Goal: Information Seeking & Learning: Learn about a topic

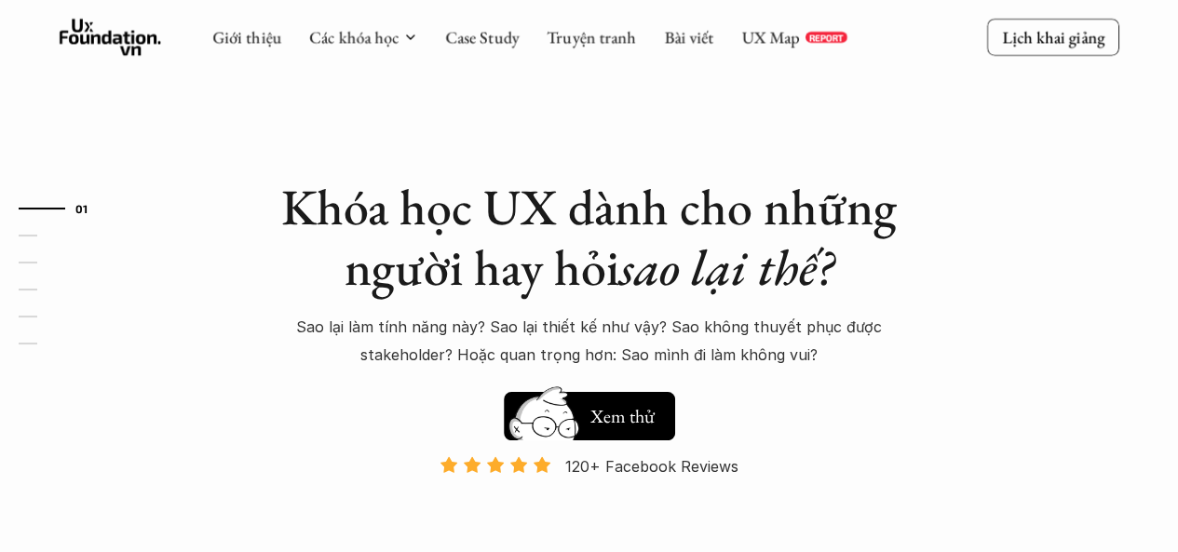
click at [778, 40] on link "UX Map" at bounding box center [770, 36] width 59 height 21
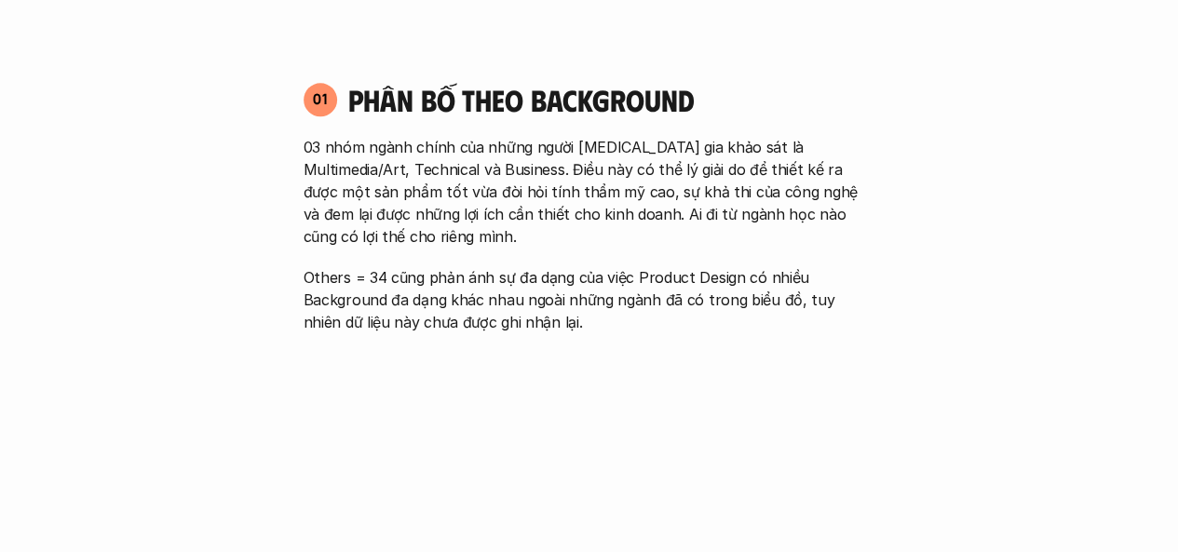
scroll to position [978, 0]
click at [456, 155] on p "03 nhóm ngành chính của những người tham gia khảo sát là Multimedia/Art, Techni…" at bounding box center [590, 191] width 572 height 112
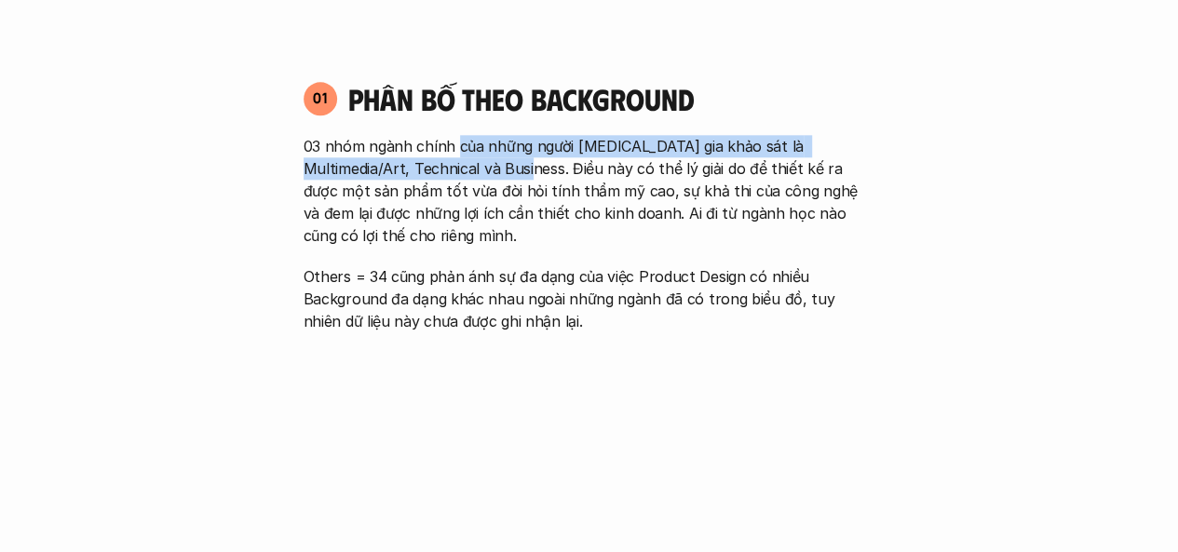
drag, startPoint x: 456, startPoint y: 155, endPoint x: 463, endPoint y: 182, distance: 26.9
click at [463, 182] on p "03 nhóm ngành chính của những người tham gia khảo sát là Multimedia/Art, Techni…" at bounding box center [590, 191] width 572 height 112
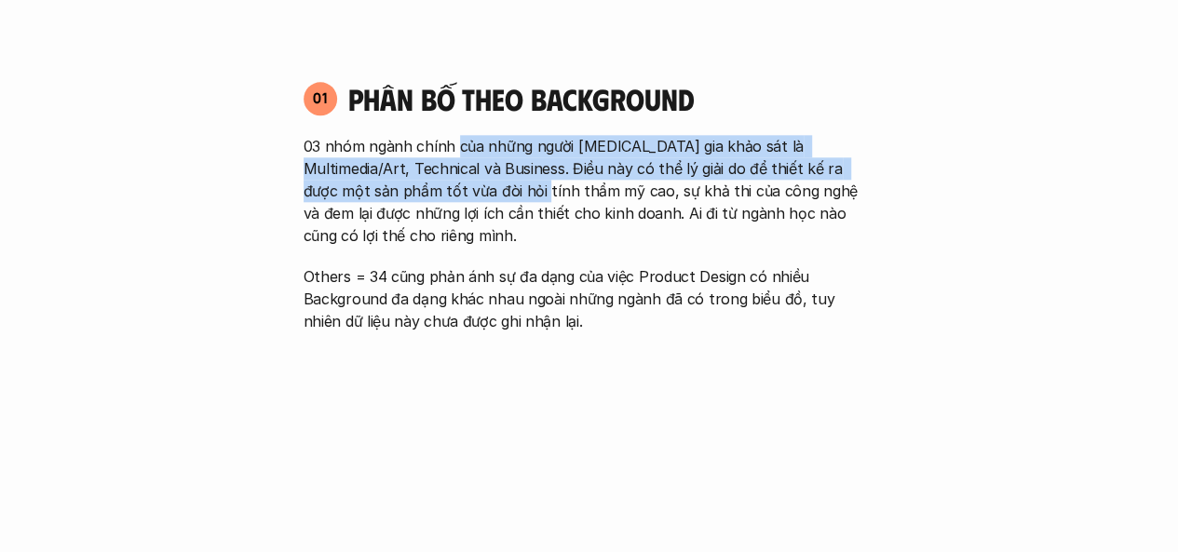
click at [463, 182] on p "03 nhóm ngành chính của những người tham gia khảo sát là Multimedia/Art, Techni…" at bounding box center [590, 191] width 572 height 112
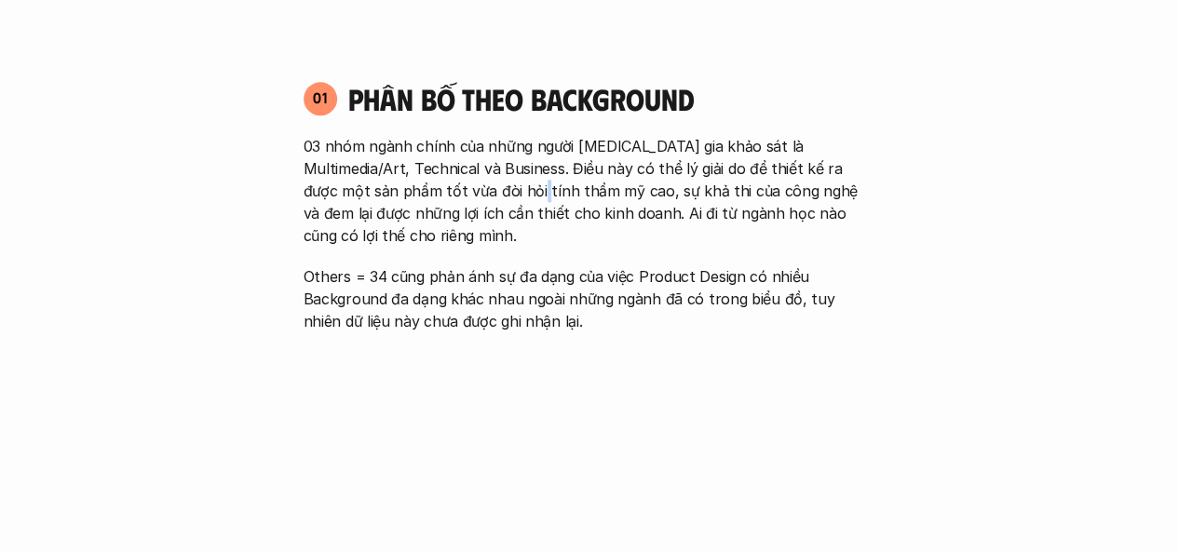
click at [463, 182] on p "03 nhóm ngành chính của những người tham gia khảo sát là Multimedia/Art, Techni…" at bounding box center [590, 191] width 572 height 112
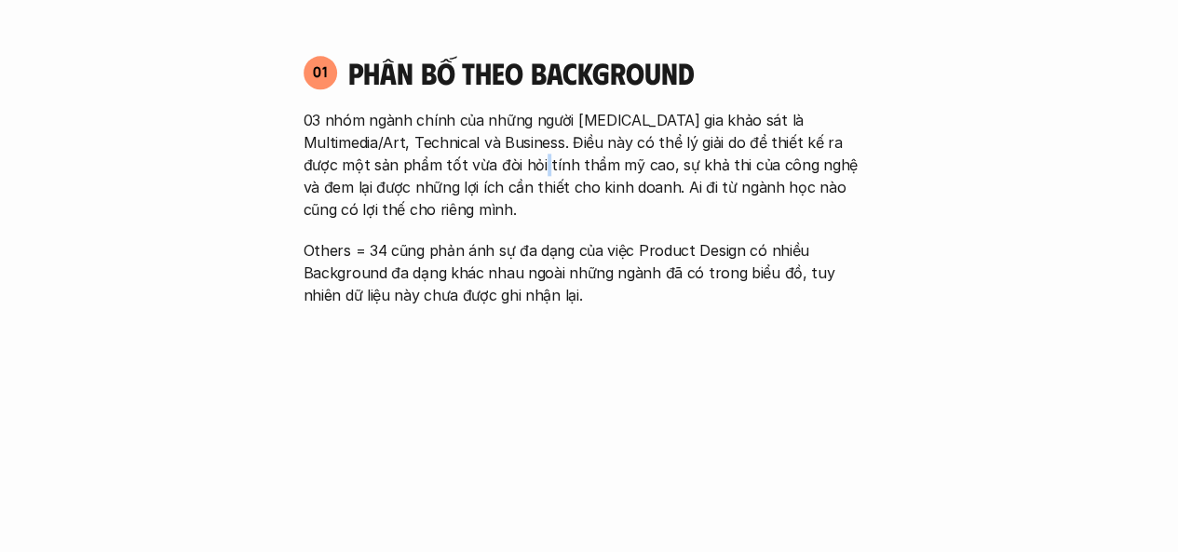
scroll to position [1005, 0]
click at [463, 182] on p "03 nhóm ngành chính của những người tham gia khảo sát là Multimedia/Art, Techni…" at bounding box center [590, 164] width 572 height 112
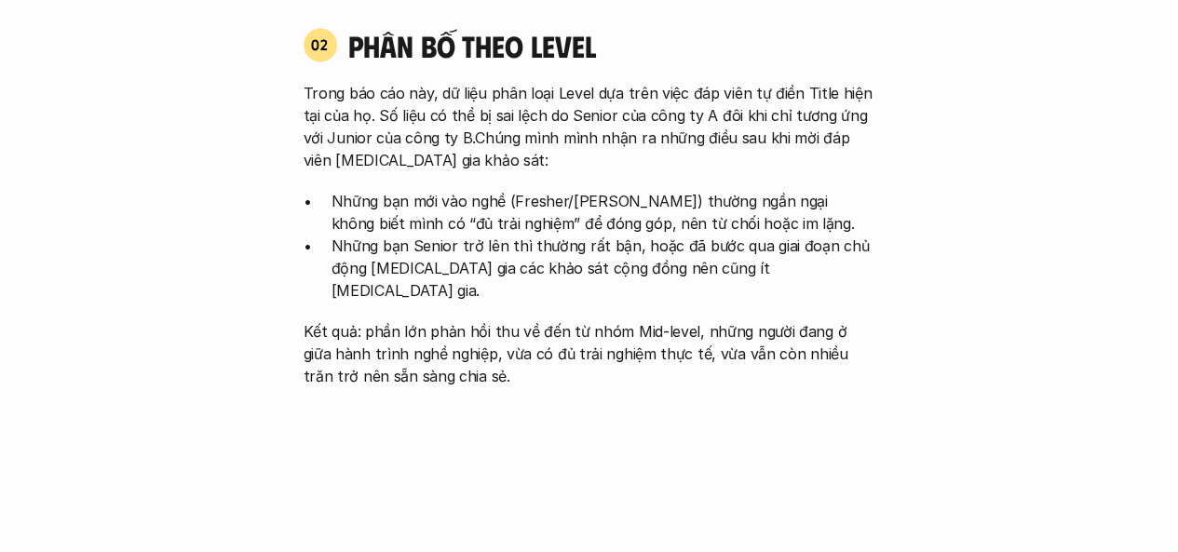
scroll to position [1755, 0]
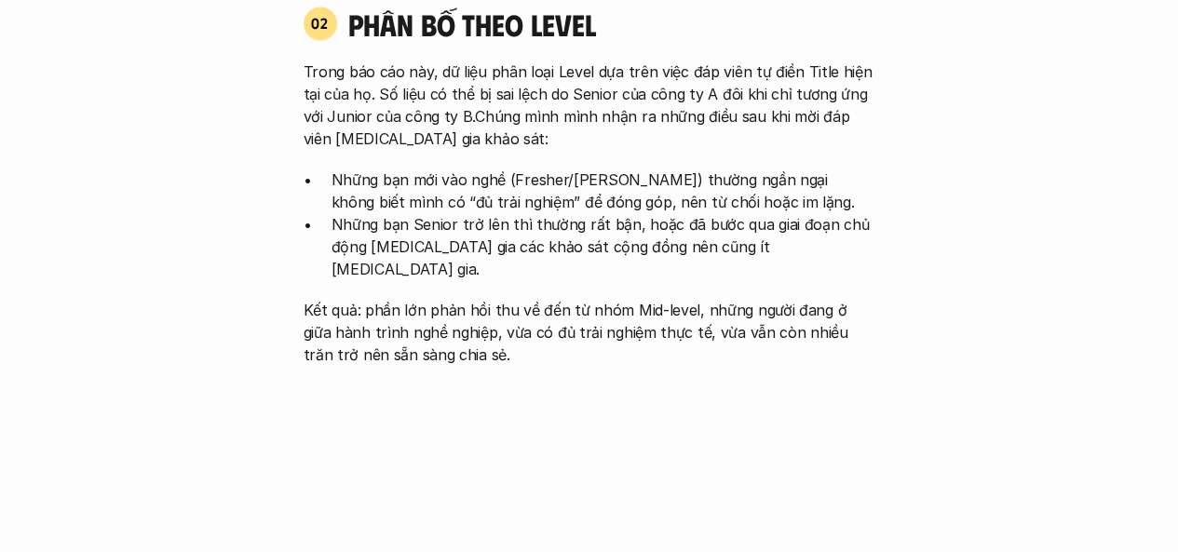
click at [371, 66] on p "Trong báo cáo này, dữ liệu phân loại Level dựa trên việc đáp viên tự điền Title…" at bounding box center [590, 104] width 572 height 89
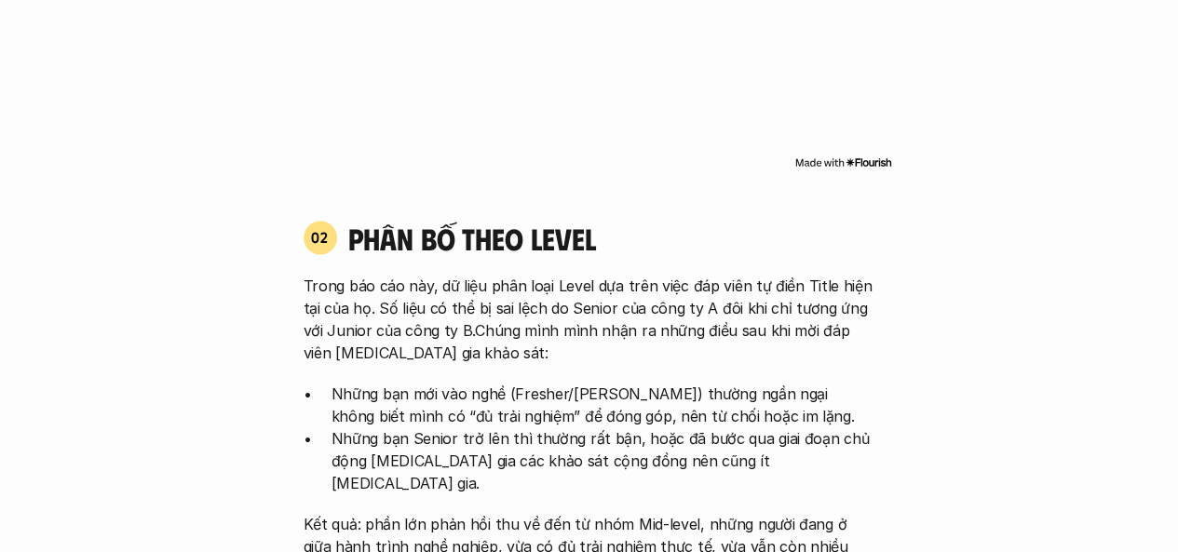
scroll to position [1665, 0]
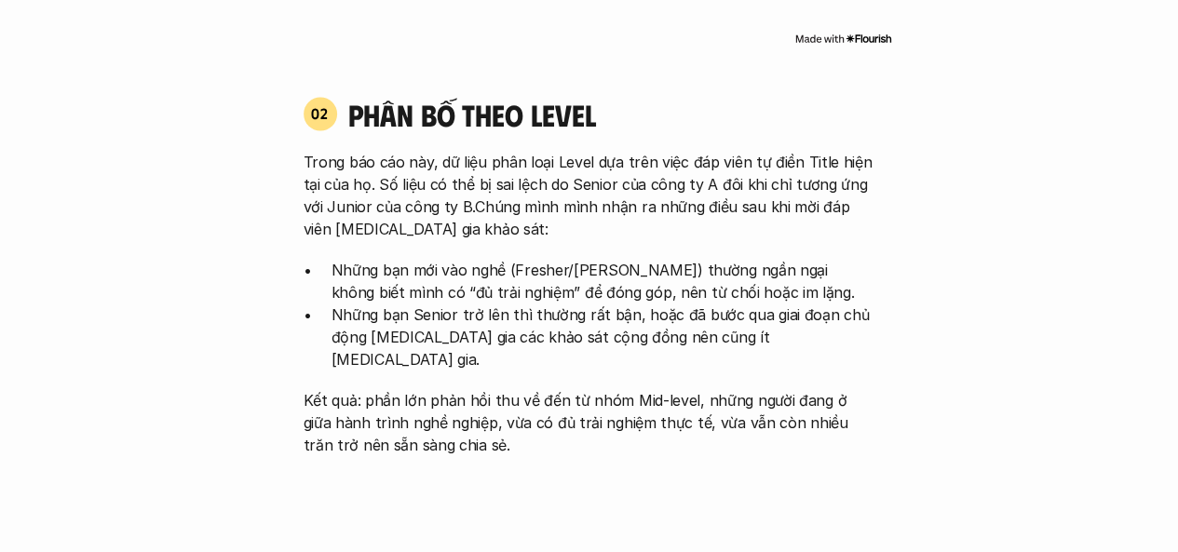
click at [364, 166] on p "Trong báo cáo này, dữ liệu phân loại Level dựa trên việc đáp viên tự điền Title…" at bounding box center [590, 194] width 572 height 89
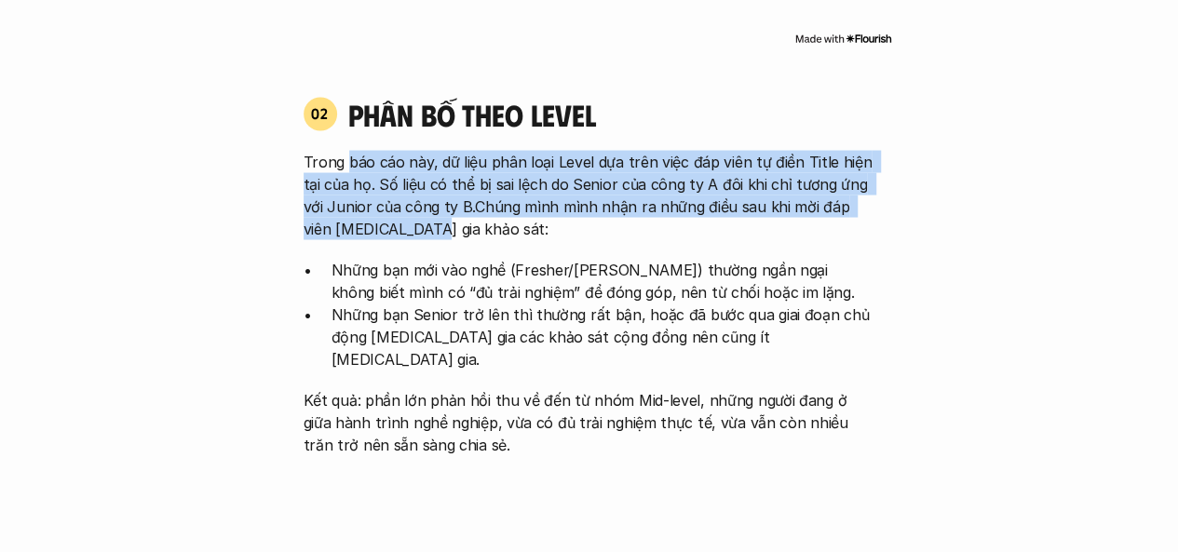
drag, startPoint x: 364, startPoint y: 166, endPoint x: 372, endPoint y: 239, distance: 74.0
click at [372, 239] on p "Trong báo cáo này, dữ liệu phân loại Level dựa trên việc đáp viên tự điền Title…" at bounding box center [590, 194] width 572 height 89
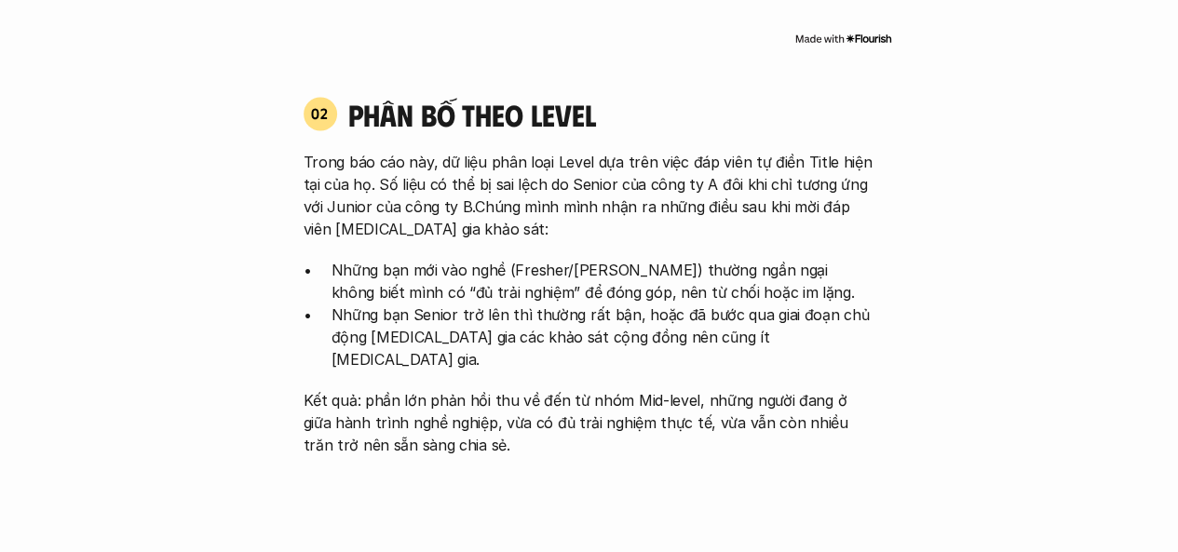
click at [388, 281] on p "Những bạn mới vào nghề (Fresher/Junior) thường ngần ngại không biết mình có “đủ…" at bounding box center [603, 280] width 544 height 45
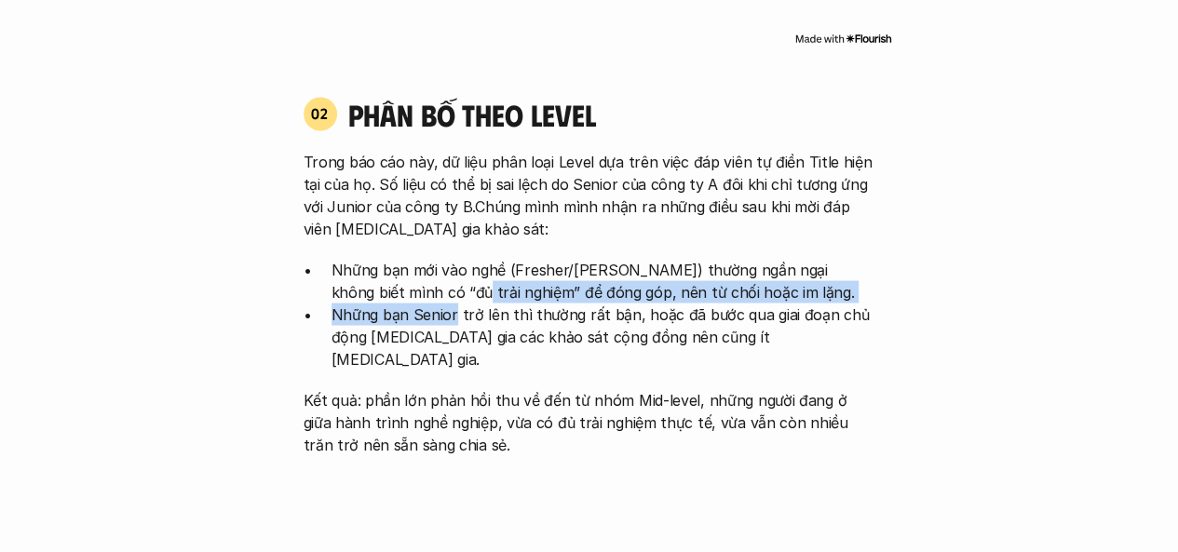
drag, startPoint x: 388, startPoint y: 281, endPoint x: 426, endPoint y: 310, distance: 47.9
click at [426, 310] on ul "Những bạn mới vào nghề (Fresher/Junior) thường ngần ngại không biết mình có “đủ…" at bounding box center [590, 314] width 572 height 112
click at [426, 310] on p "Những bạn Senior trở lên thì thường rất bận, hoặc đã bước qua giai đoạn chủ độn…" at bounding box center [603, 336] width 544 height 67
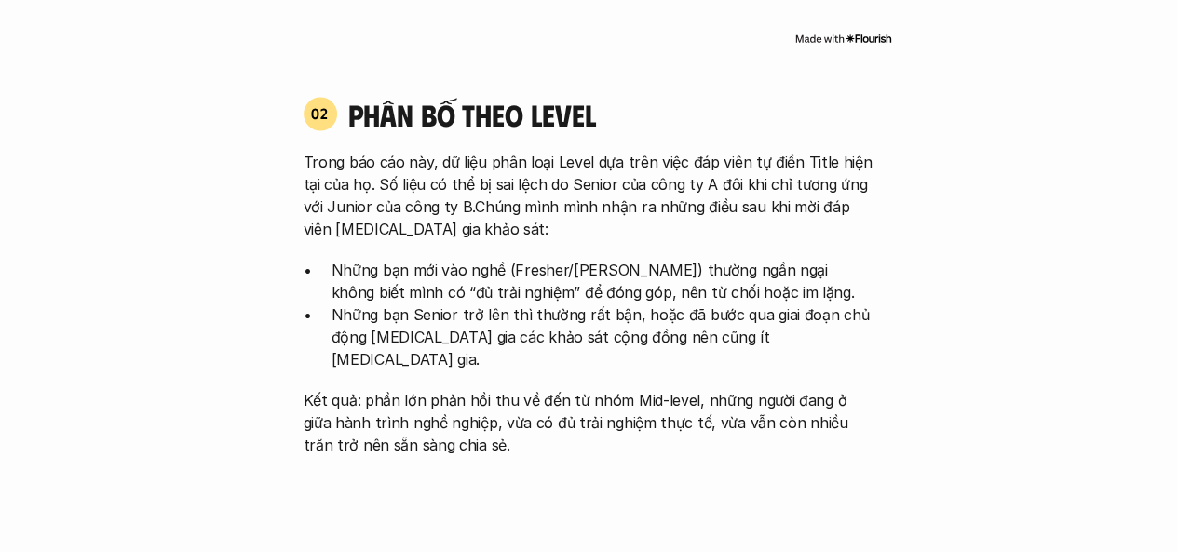
click at [426, 310] on p "Những bạn Senior trở lên thì thường rất bận, hoặc đã bước qua giai đoạn chủ độn…" at bounding box center [603, 336] width 544 height 67
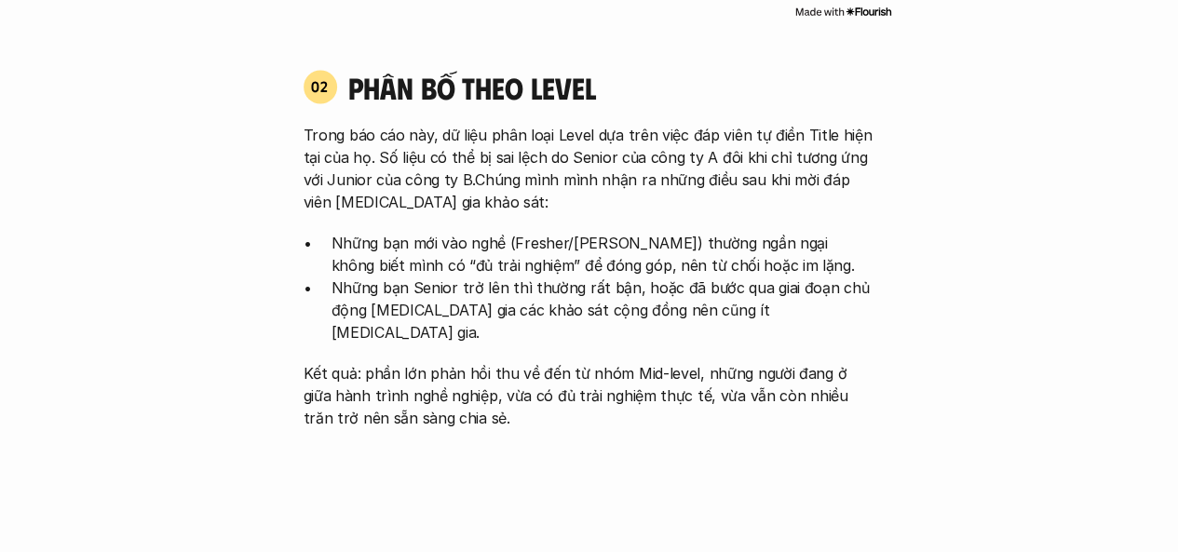
scroll to position [1692, 0]
click at [410, 288] on p "Những bạn Senior trở lên thì thường rất bận, hoặc đã bước qua giai đoạn chủ độn…" at bounding box center [603, 309] width 544 height 67
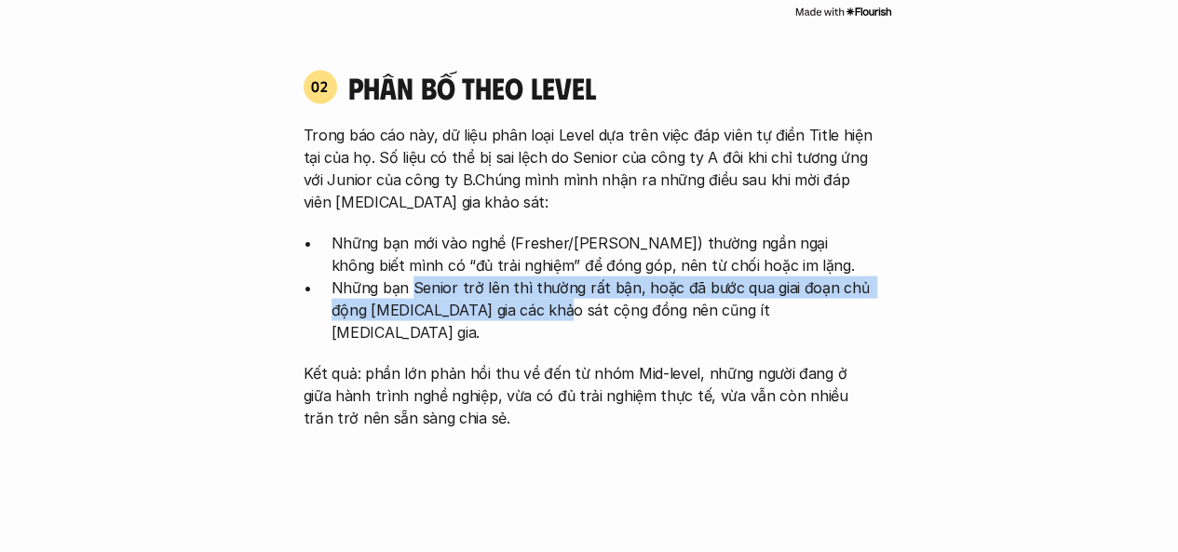
drag, startPoint x: 410, startPoint y: 288, endPoint x: 529, endPoint y: 317, distance: 122.8
click at [529, 317] on p "Những bạn Senior trở lên thì thường rất bận, hoặc đã bước qua giai đoạn chủ độn…" at bounding box center [603, 309] width 544 height 67
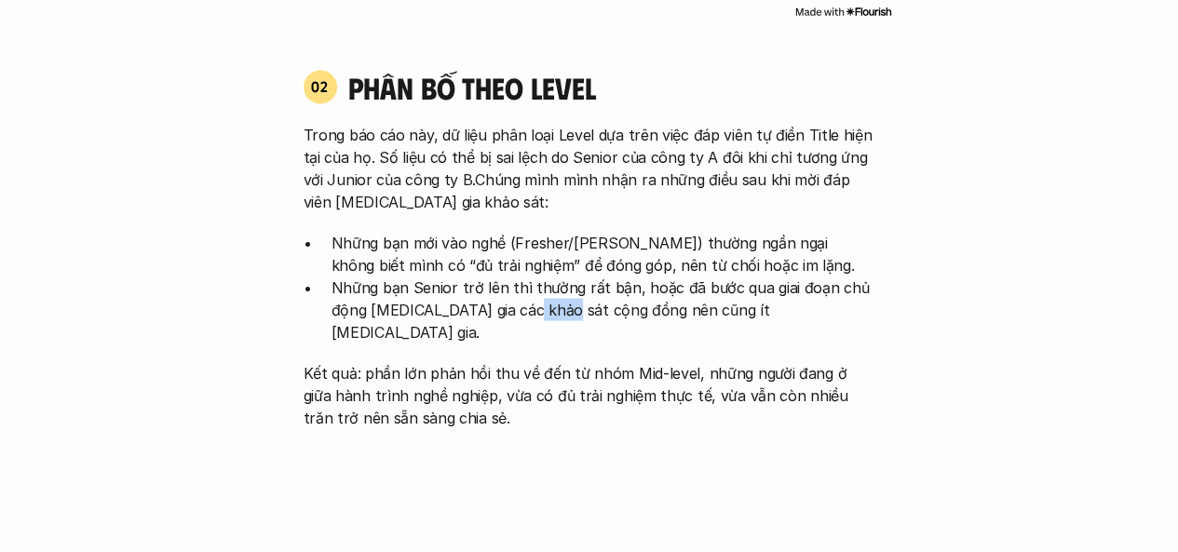
click at [529, 317] on p "Những bạn Senior trở lên thì thường rất bận, hoặc đã bước qua giai đoạn chủ độn…" at bounding box center [603, 309] width 544 height 67
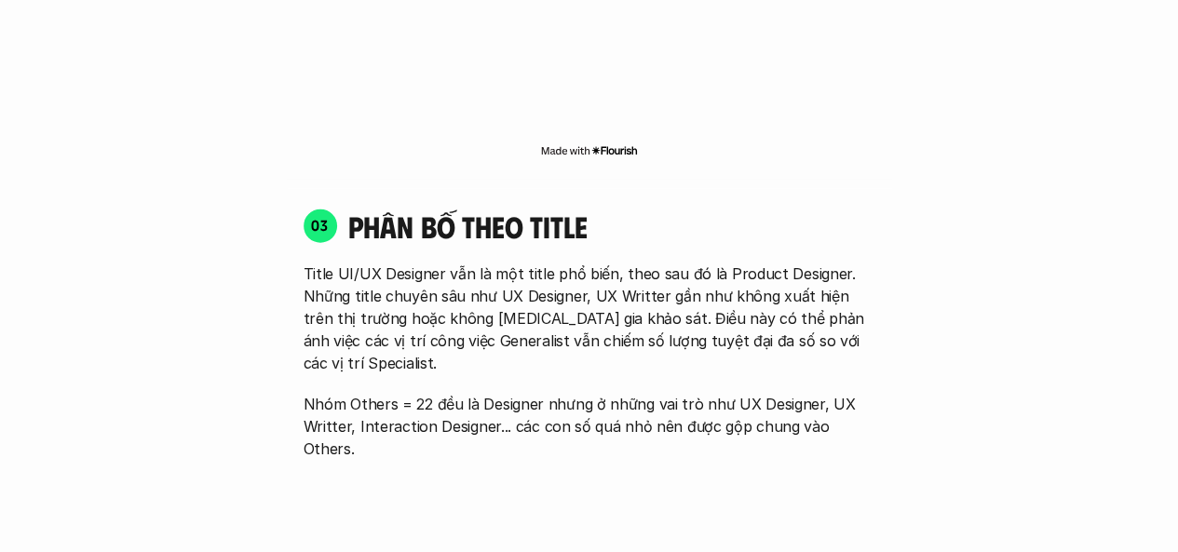
scroll to position [2382, 0]
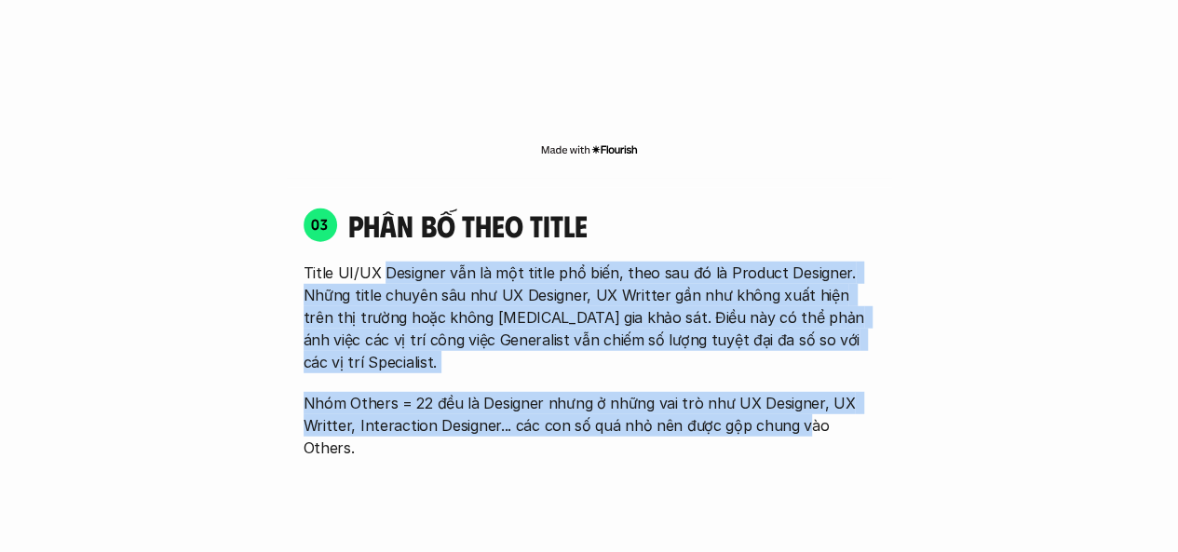
drag, startPoint x: 378, startPoint y: 249, endPoint x: 797, endPoint y: 396, distance: 444.1
click at [797, 396] on div "03 phân bố theo title Title UI/UX Designer vẫn là một title phổ biến, theo sau …" at bounding box center [589, 488] width 605 height 600
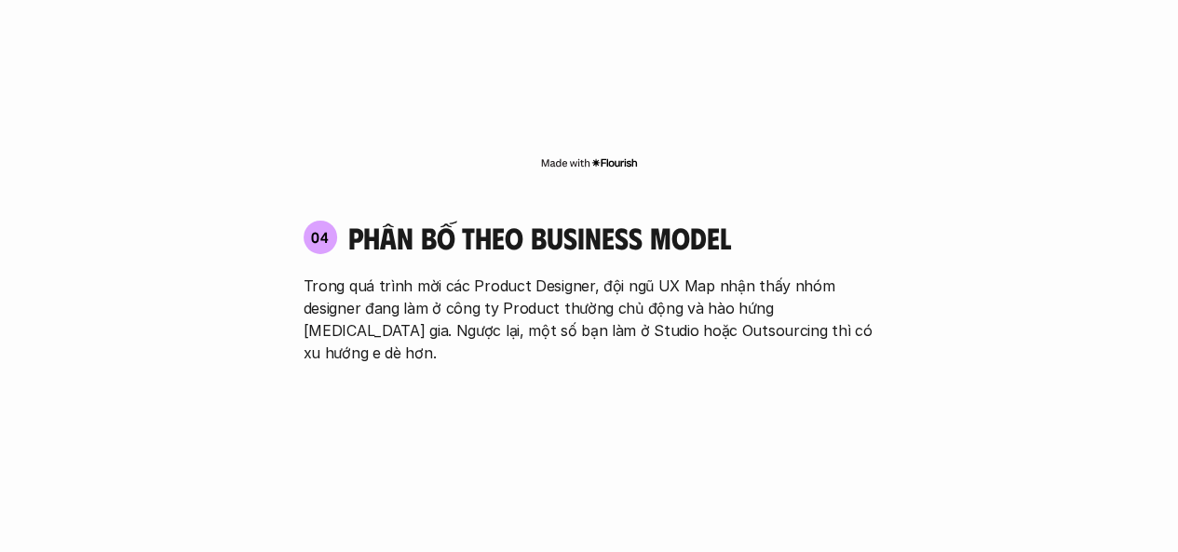
scroll to position [2979, 0]
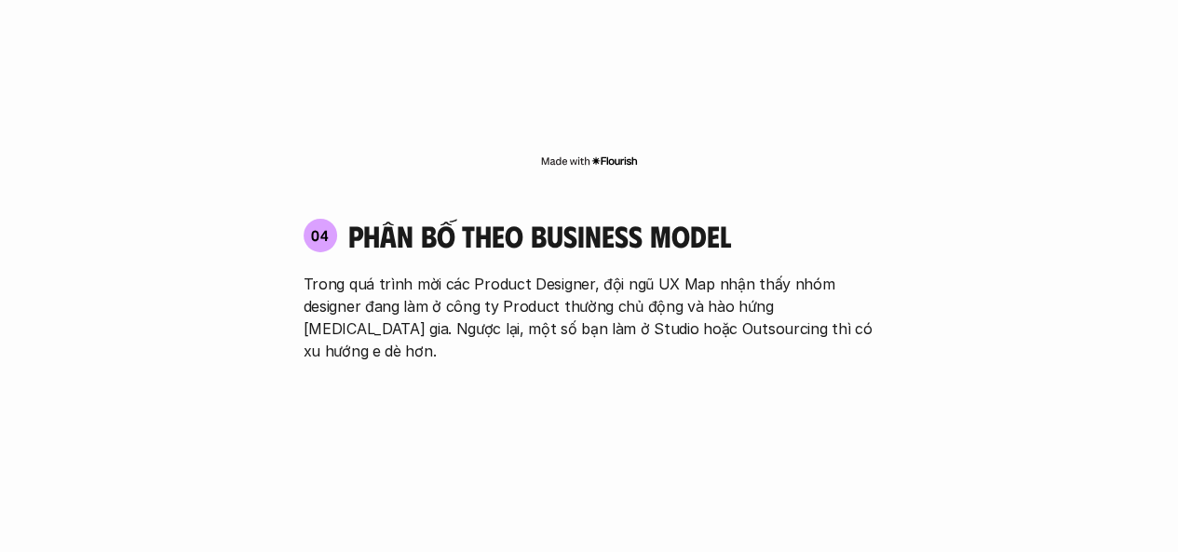
click at [354, 273] on p "Trong quá trình mời các Product Designer, đội ngũ UX Map nhận thấy nhóm designe…" at bounding box center [590, 317] width 572 height 89
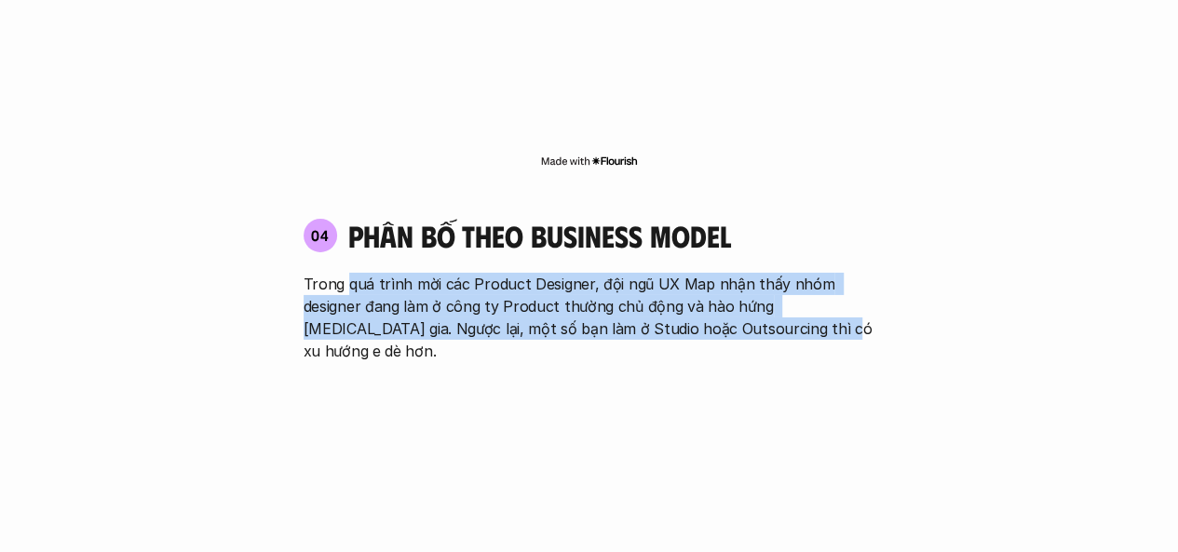
drag, startPoint x: 354, startPoint y: 213, endPoint x: 749, endPoint y: 253, distance: 396.8
click at [749, 273] on p "Trong quá trình mời các Product Designer, đội ngũ UX Map nhận thấy nhóm designe…" at bounding box center [590, 317] width 572 height 89
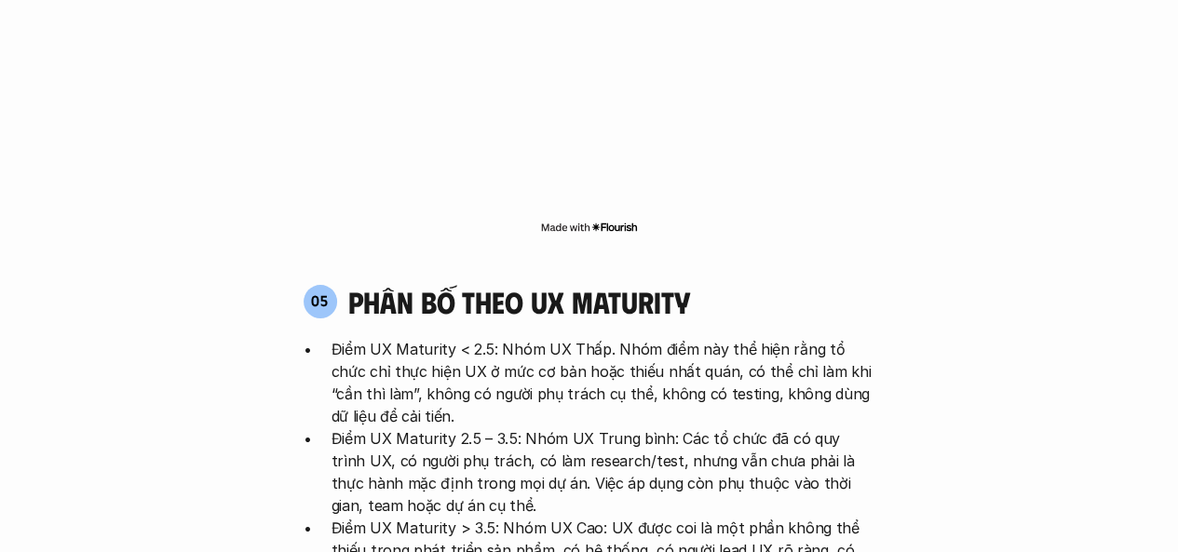
scroll to position [3378, 0]
click at [635, 337] on p "Điểm UX Maturity < 2.5: Nhóm UX Thấp. Nhóm điểm này thể hiện rằng tổ chức chỉ t…" at bounding box center [603, 381] width 544 height 89
click at [644, 337] on p "Điểm UX Maturity < 2.5: Nhóm UX Thấp. Nhóm điểm này thể hiện rằng tổ chức chỉ t…" at bounding box center [603, 381] width 544 height 89
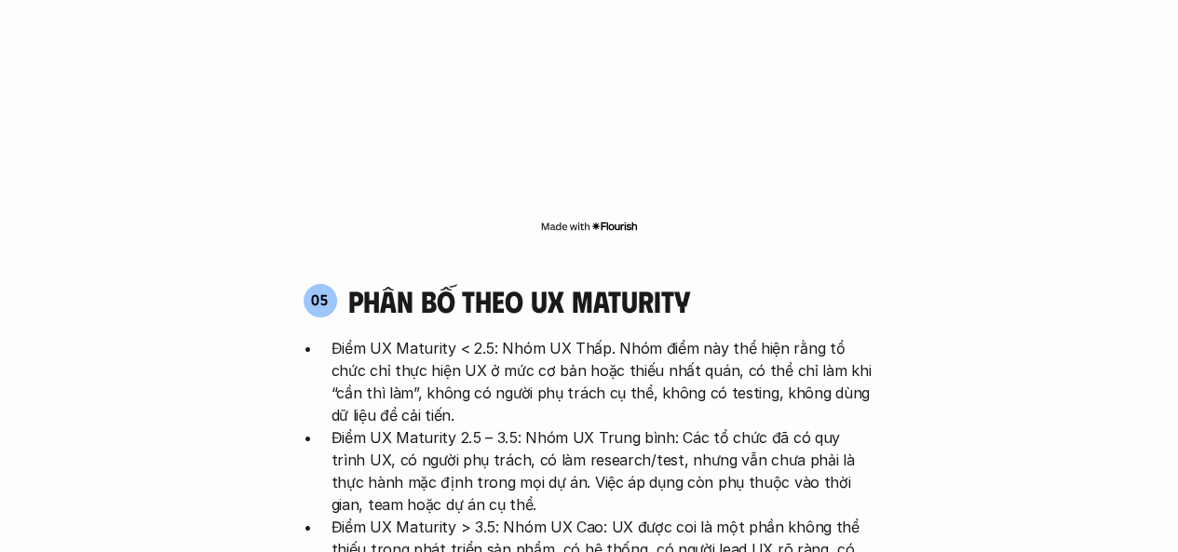
click at [676, 337] on p "Điểm UX Maturity < 2.5: Nhóm UX Thấp. Nhóm điểm này thể hiện rằng tổ chức chỉ t…" at bounding box center [603, 381] width 544 height 89
click at [677, 337] on p "Điểm UX Maturity < 2.5: Nhóm UX Thấp. Nhóm điểm này thể hiện rằng tổ chức chỉ t…" at bounding box center [603, 381] width 544 height 89
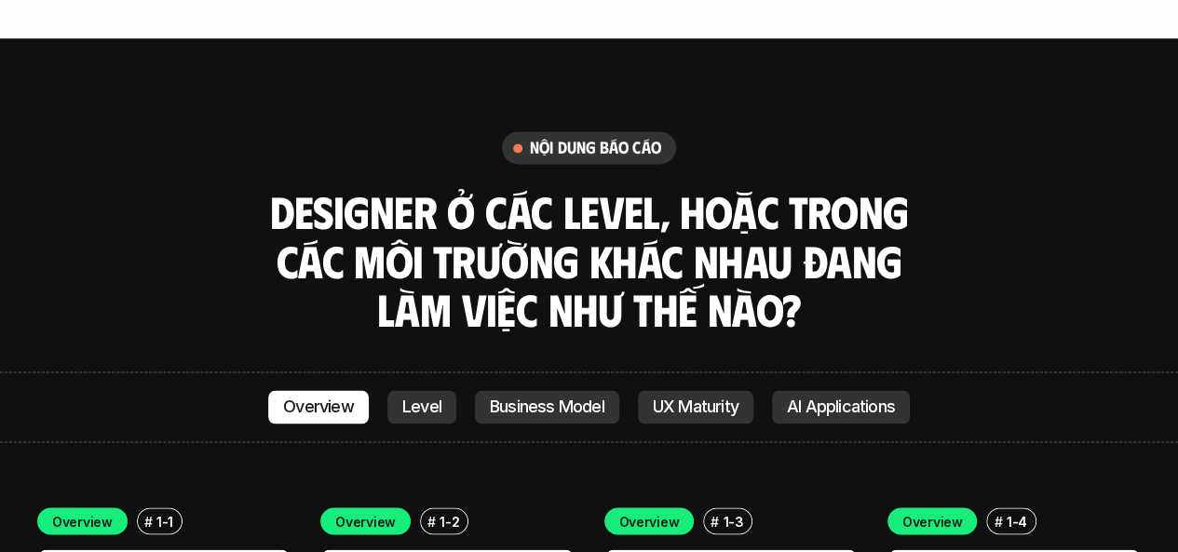
scroll to position [4832, 0]
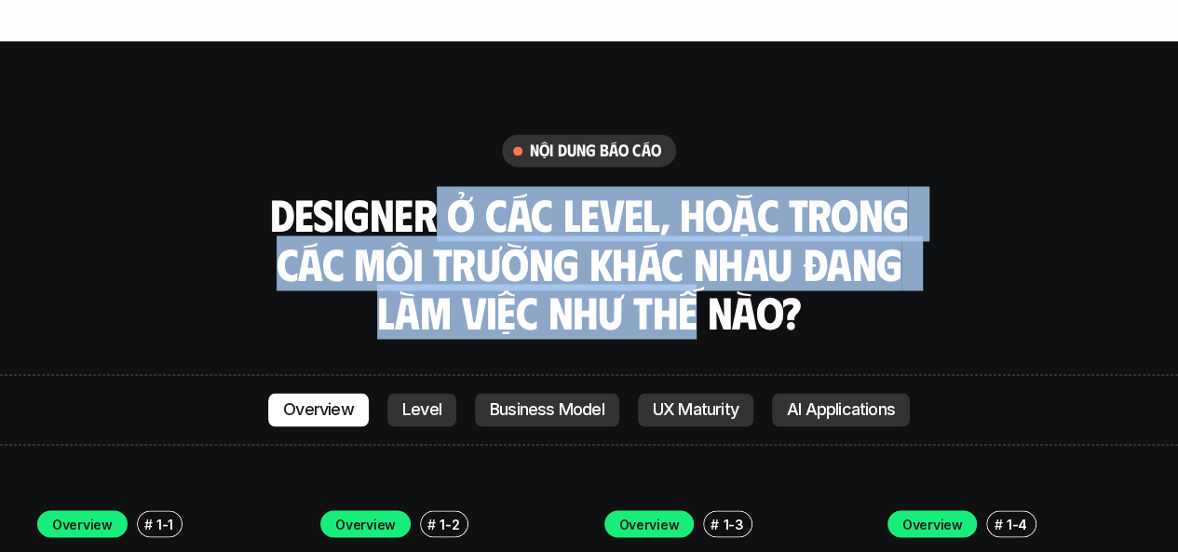
drag, startPoint x: 439, startPoint y: 117, endPoint x: 696, endPoint y: 221, distance: 277.0
click at [696, 221] on h3 "Designer ở các level, hoặc trong các môi trường khác nhau đang làm việc như thế…" at bounding box center [589, 263] width 652 height 147
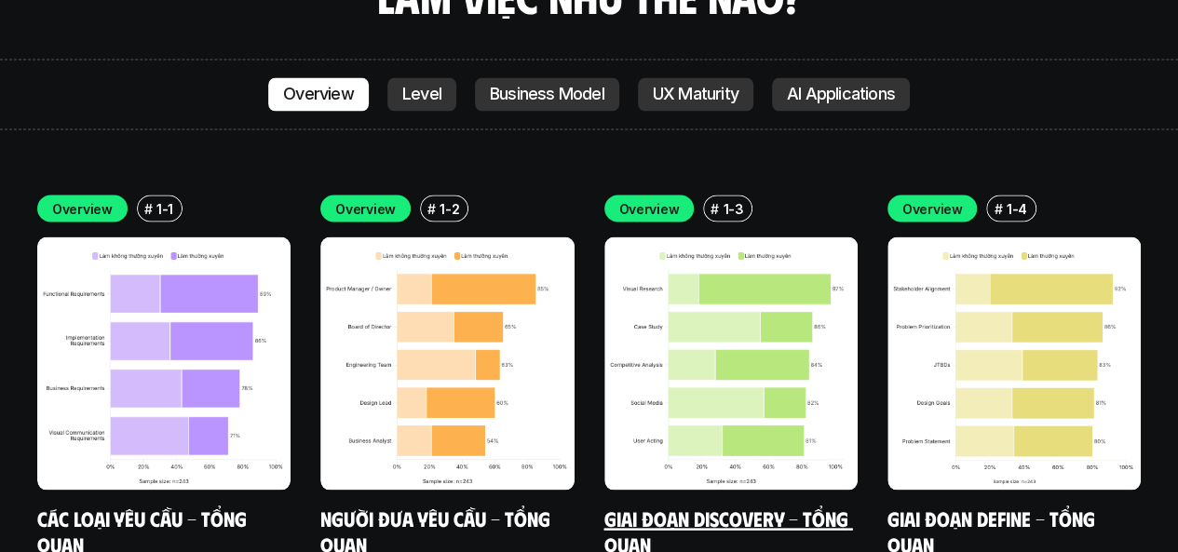
scroll to position [5145, 0]
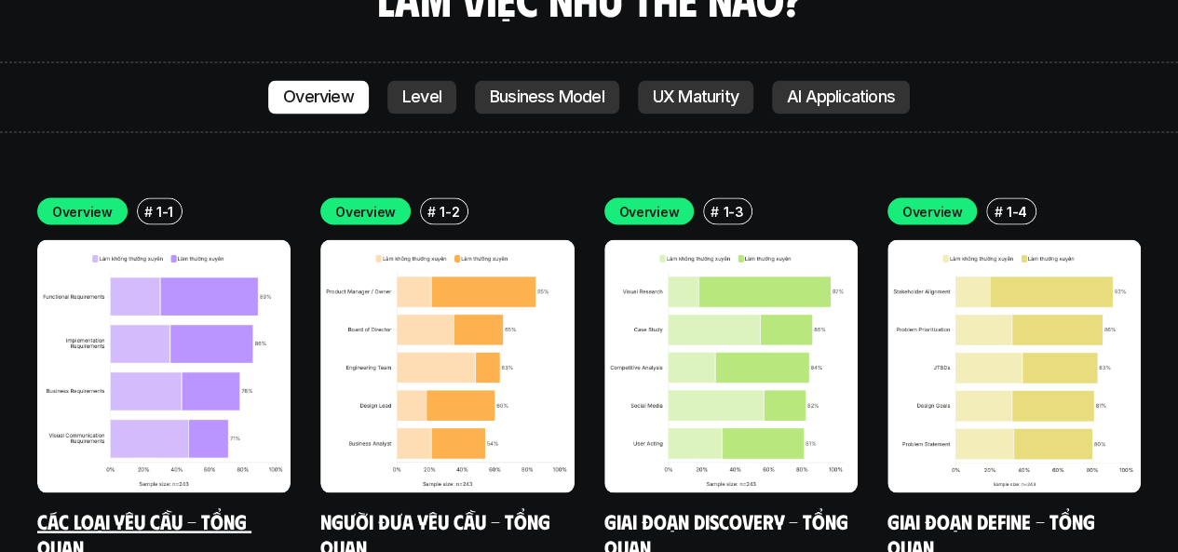
click at [235, 265] on img at bounding box center [163, 365] width 253 height 253
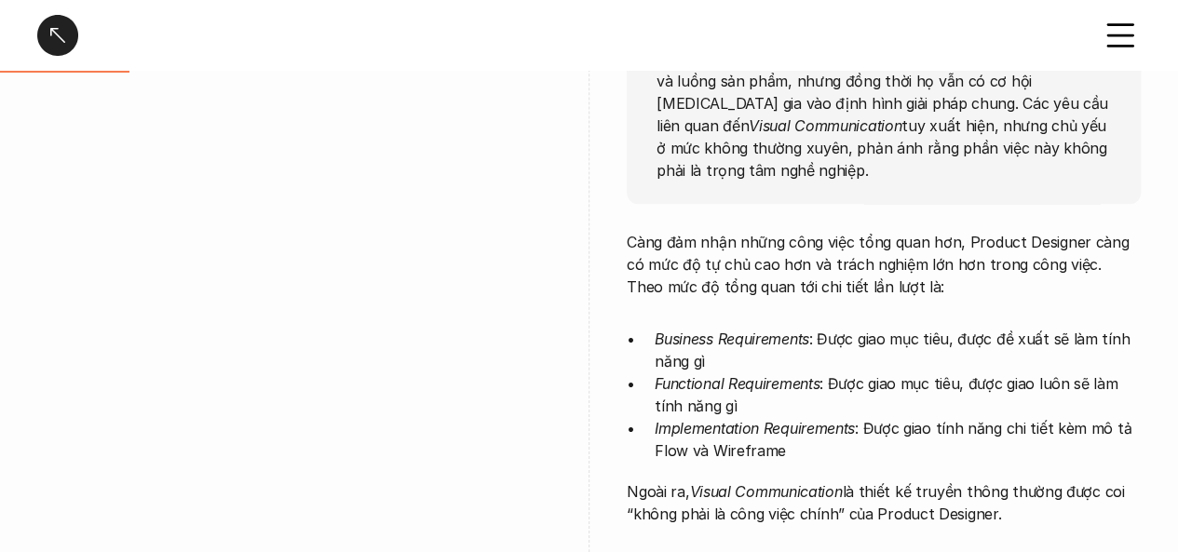
scroll to position [285, 0]
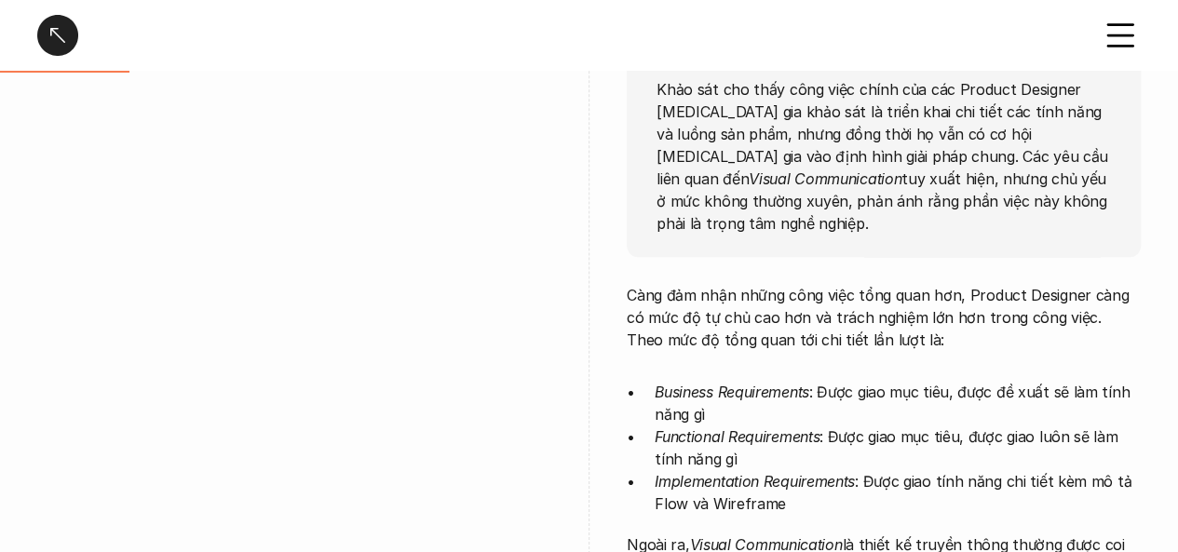
click at [53, 38] on div at bounding box center [57, 35] width 41 height 41
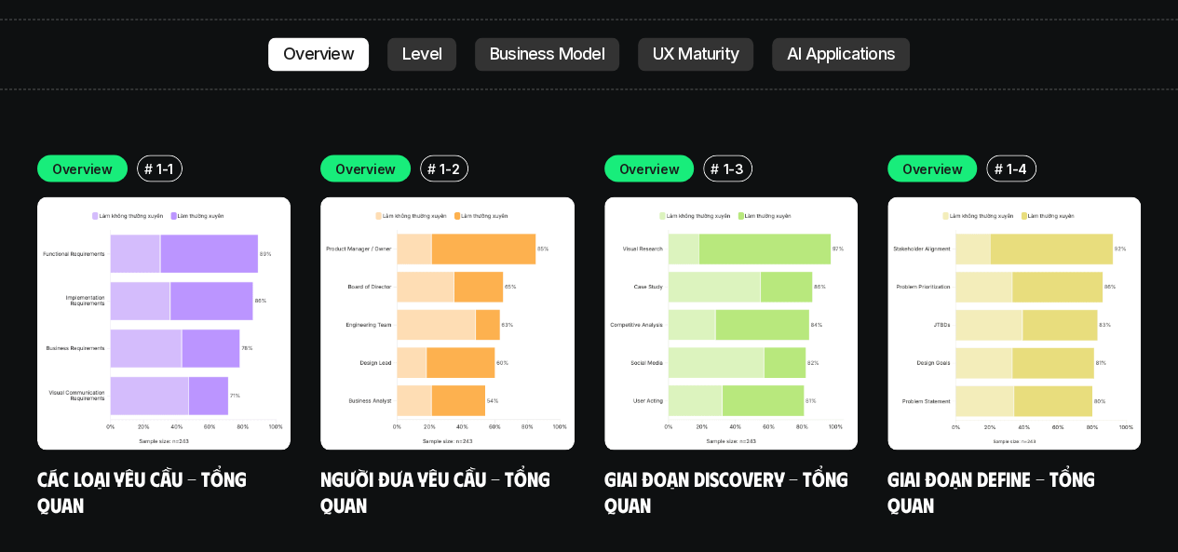
scroll to position [5187, 0]
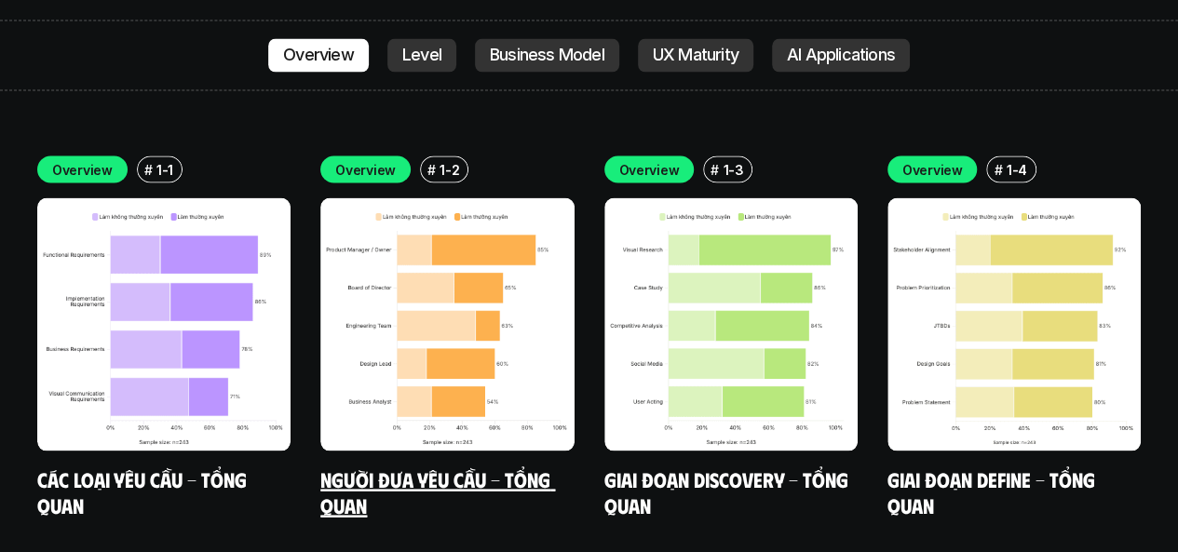
click at [426, 286] on img at bounding box center [446, 323] width 253 height 253
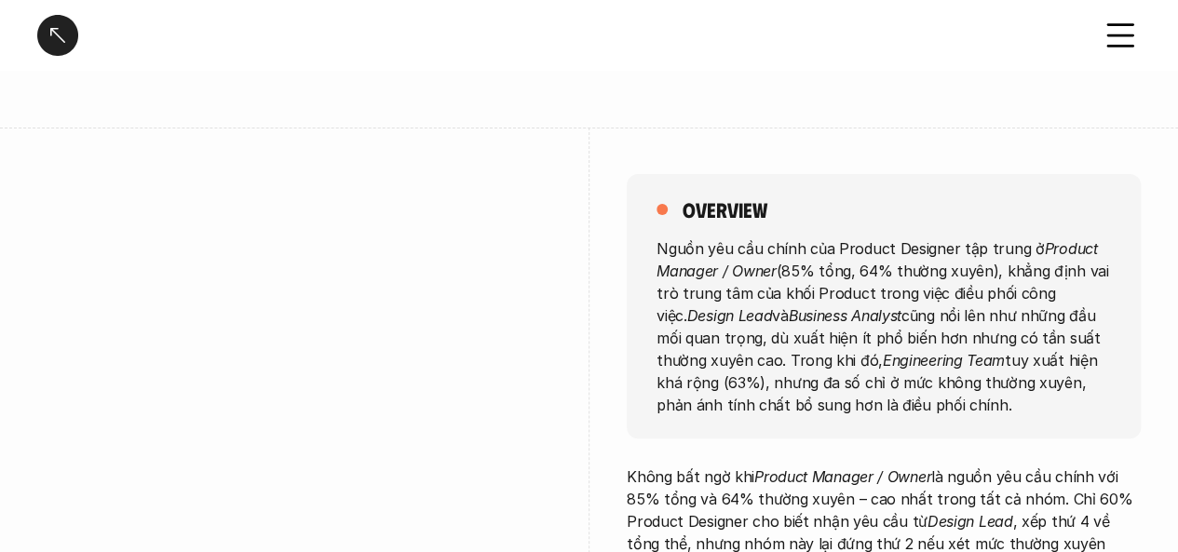
scroll to position [127, 0]
click at [687, 311] on em "Design Lead" at bounding box center [730, 313] width 86 height 19
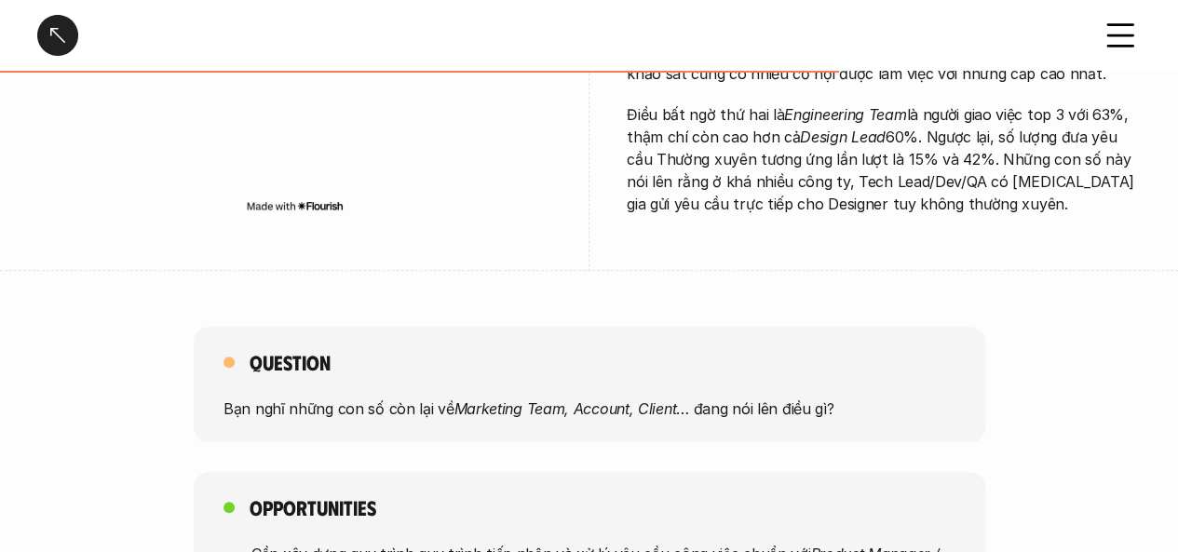
scroll to position [791, 0]
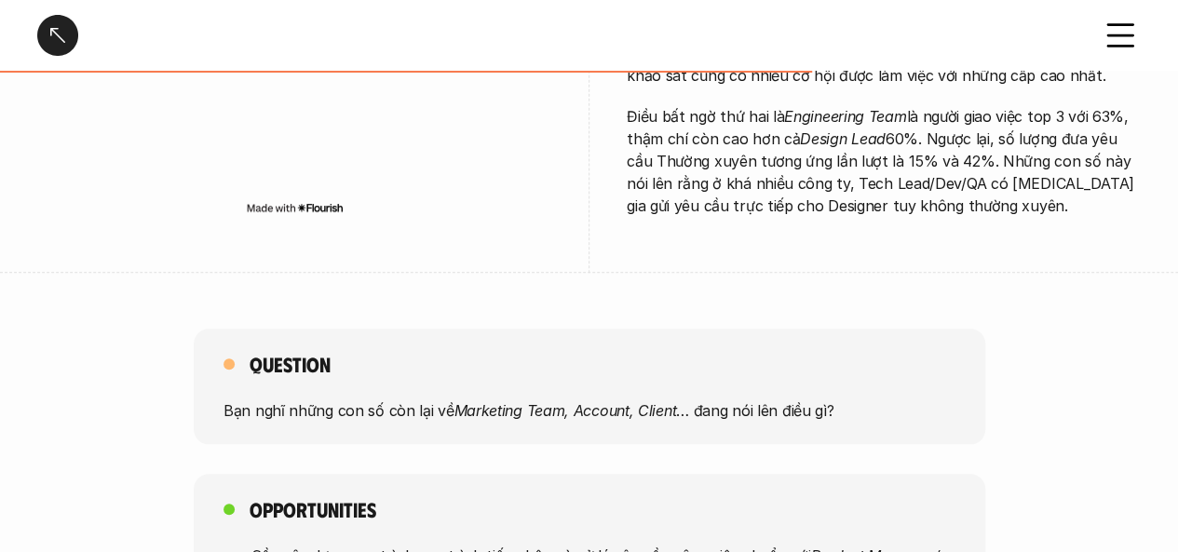
click at [499, 401] on em "Marketing Team, Account, Client" at bounding box center [564, 410] width 223 height 19
drag, startPoint x: 499, startPoint y: 390, endPoint x: 575, endPoint y: 385, distance: 76.6
click at [575, 401] on em "Marketing Team, Account, Client" at bounding box center [564, 410] width 223 height 19
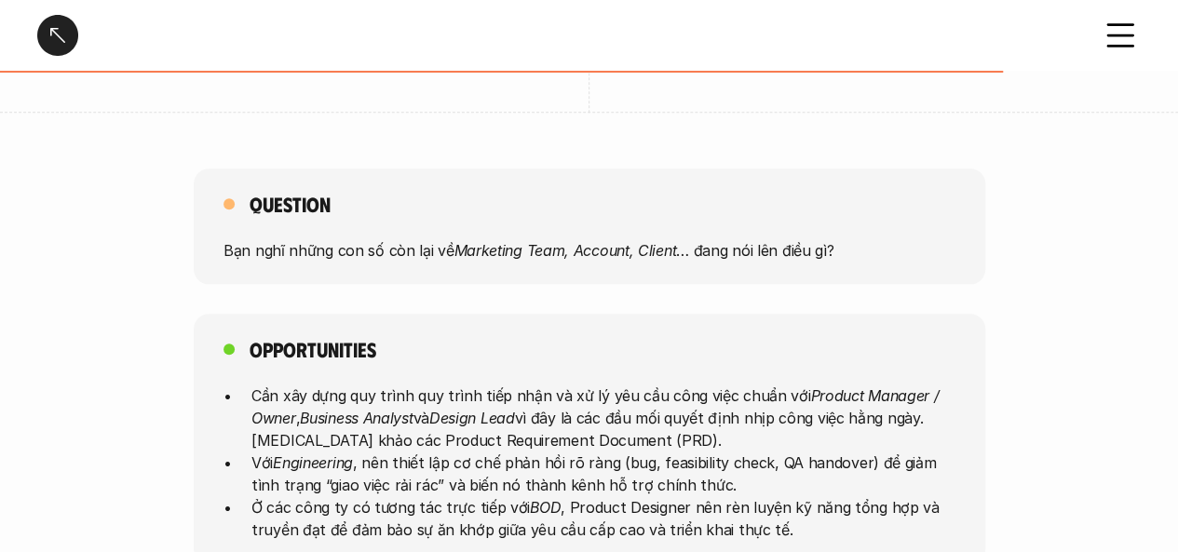
scroll to position [983, 0]
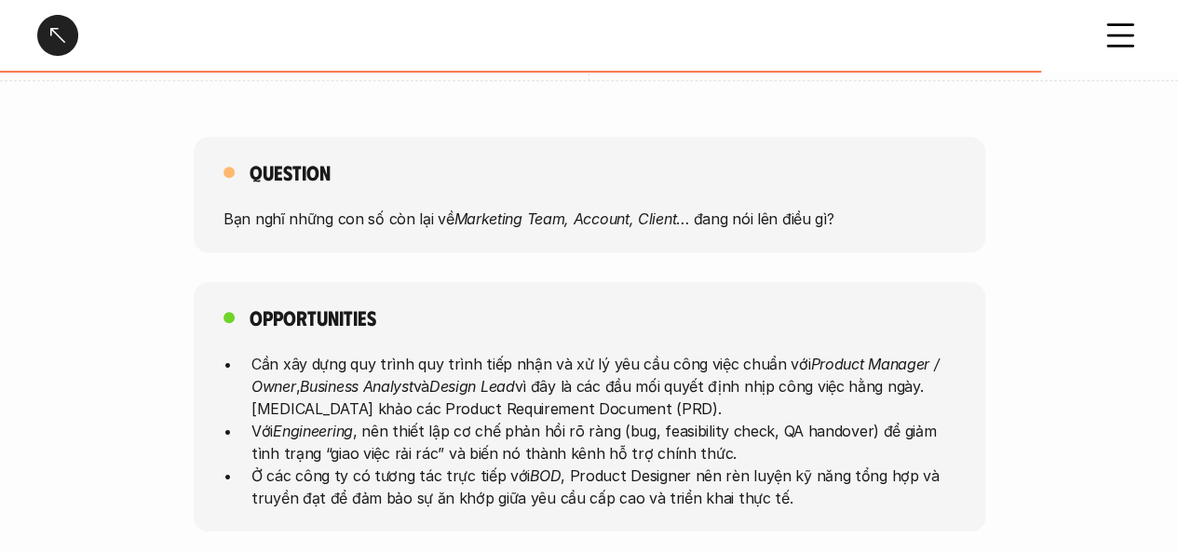
click at [531, 364] on p "Cần xây dựng quy trình quy trình tiếp nhận và xử lý yêu cầu công việc chuẩn với…" at bounding box center [603, 385] width 704 height 67
drag, startPoint x: 531, startPoint y: 364, endPoint x: 441, endPoint y: 364, distance: 89.4
click at [441, 364] on p "Cần xây dựng quy trình quy trình tiếp nhận và xử lý yêu cầu công việc chuẩn với…" at bounding box center [603, 385] width 704 height 67
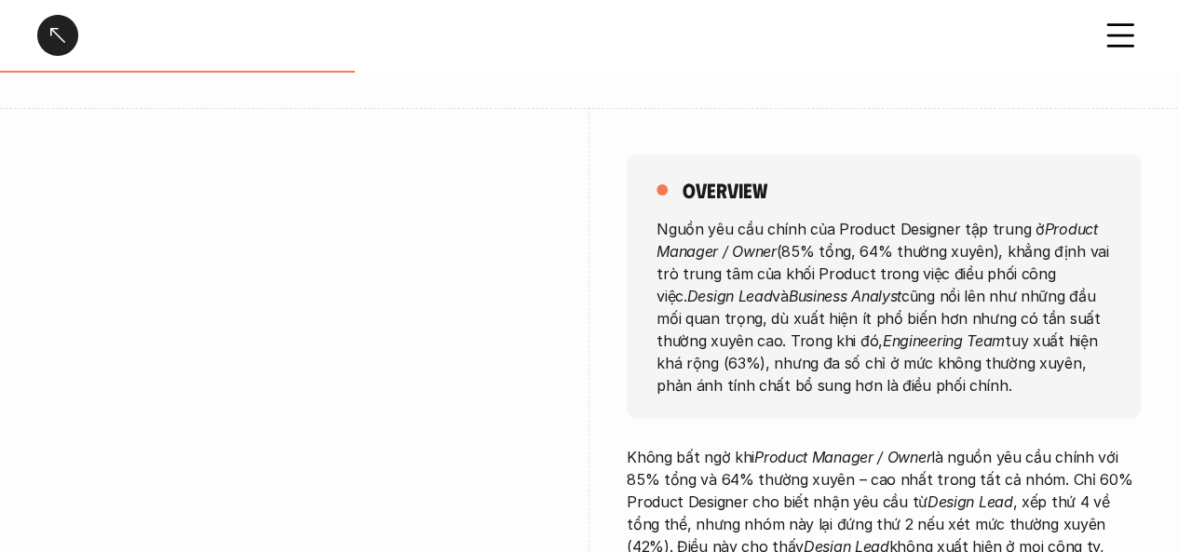
scroll to position [0, 0]
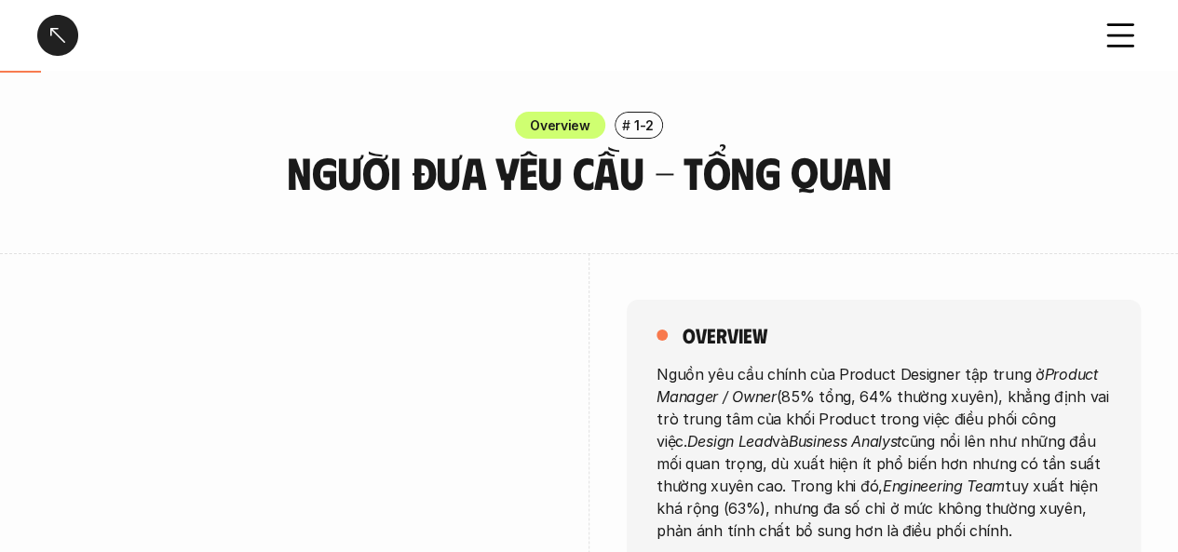
click at [743, 377] on p "Nguồn yêu cầu chính của Product Designer tập trung ở Product Manager / Owner (8…" at bounding box center [883, 451] width 454 height 179
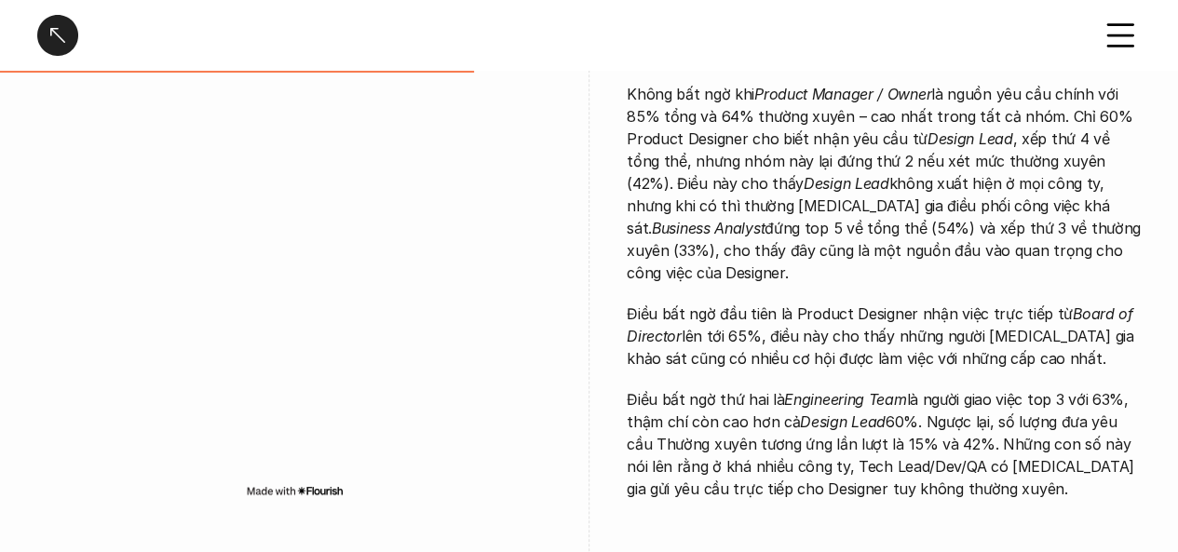
scroll to position [508, 0]
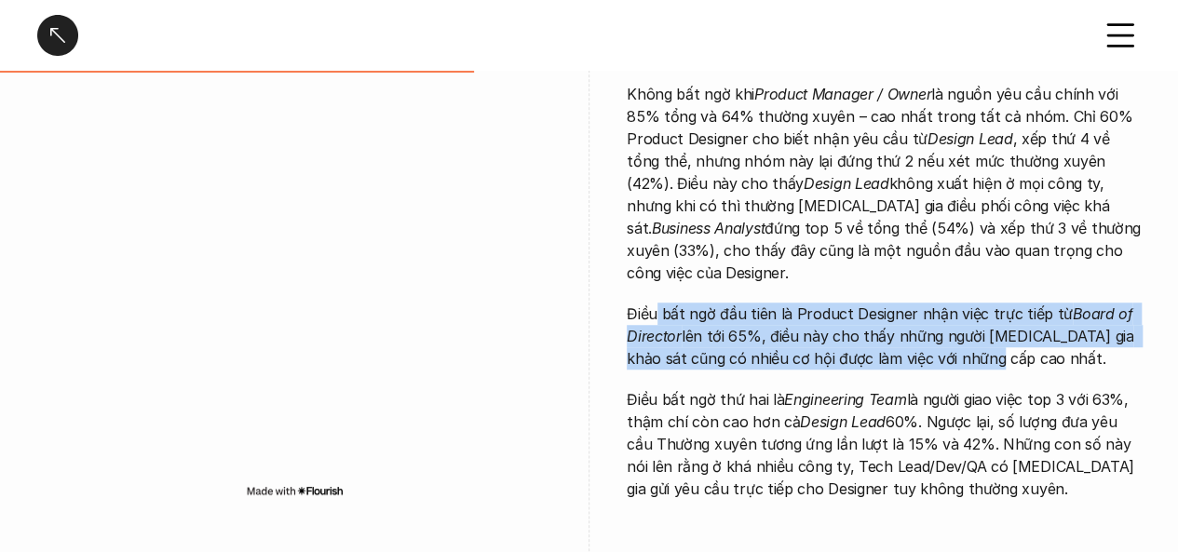
drag, startPoint x: 657, startPoint y: 288, endPoint x: 963, endPoint y: 334, distance: 308.9
click at [963, 334] on p "Điều bất ngờ đầu tiên là Product Designer nhận việc trực tiếp từ Board of Direc…" at bounding box center [884, 336] width 514 height 67
drag, startPoint x: 963, startPoint y: 334, endPoint x: 655, endPoint y: 290, distance: 310.5
click at [655, 303] on p "Điều bất ngờ đầu tiên là Product Designer nhận việc trực tiếp từ Board of Direc…" at bounding box center [884, 336] width 514 height 67
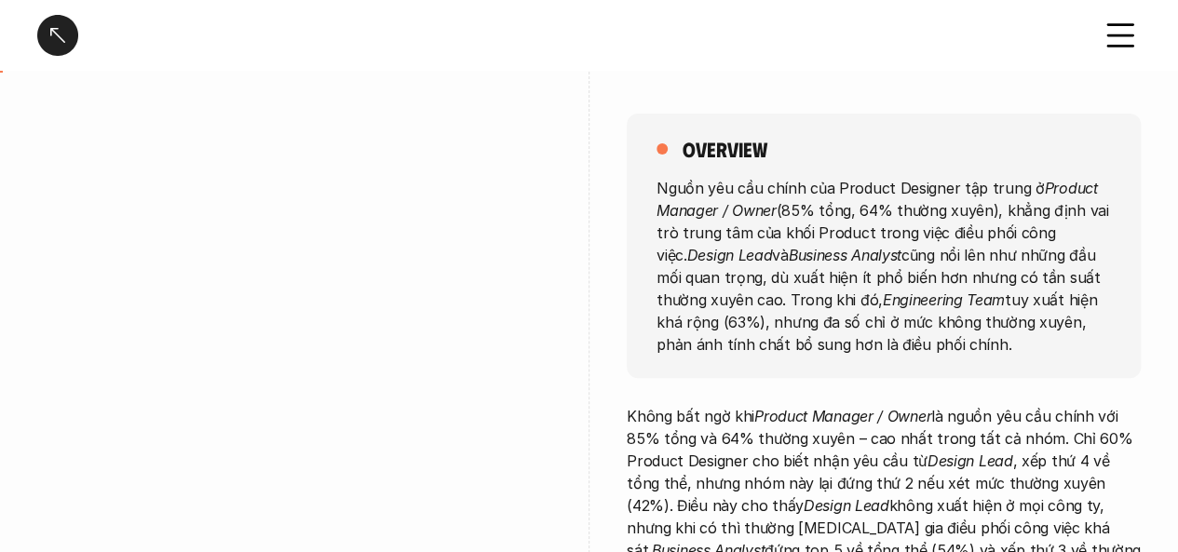
scroll to position [0, 0]
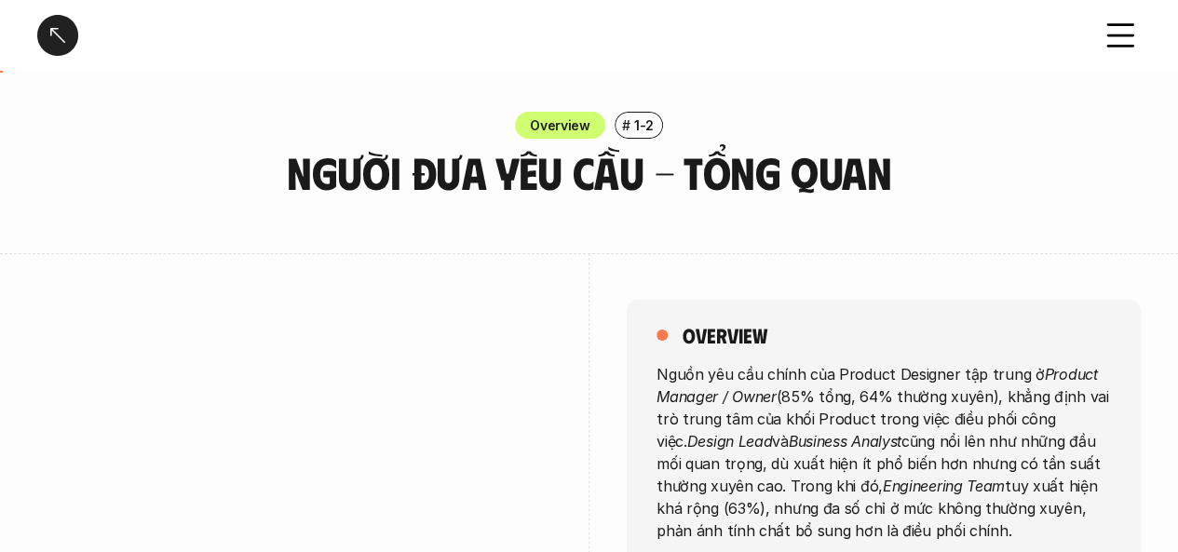
click at [54, 31] on div at bounding box center [57, 35] width 41 height 41
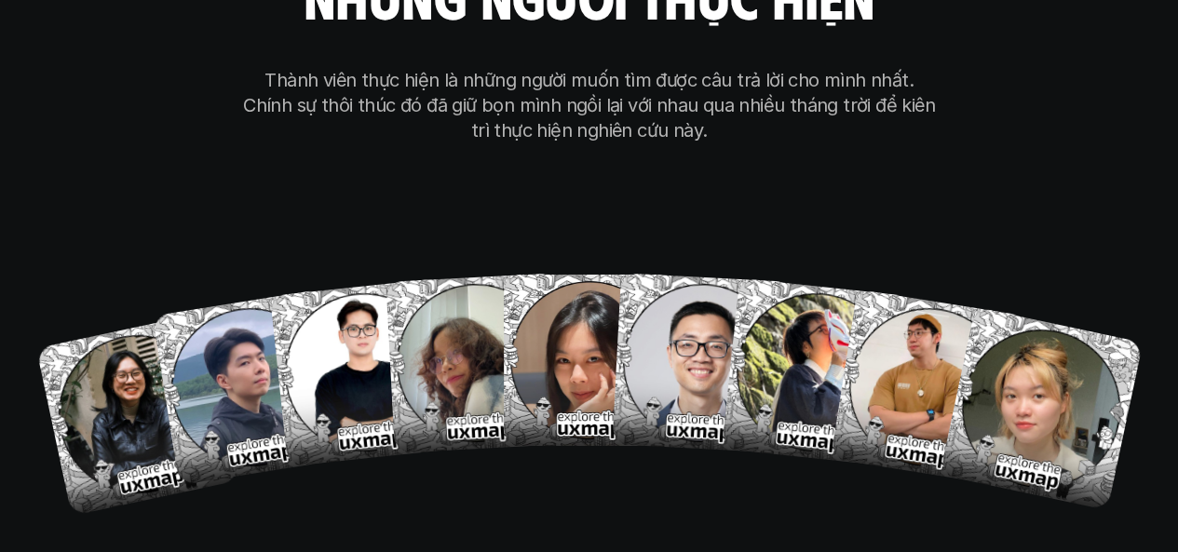
scroll to position [10222, 0]
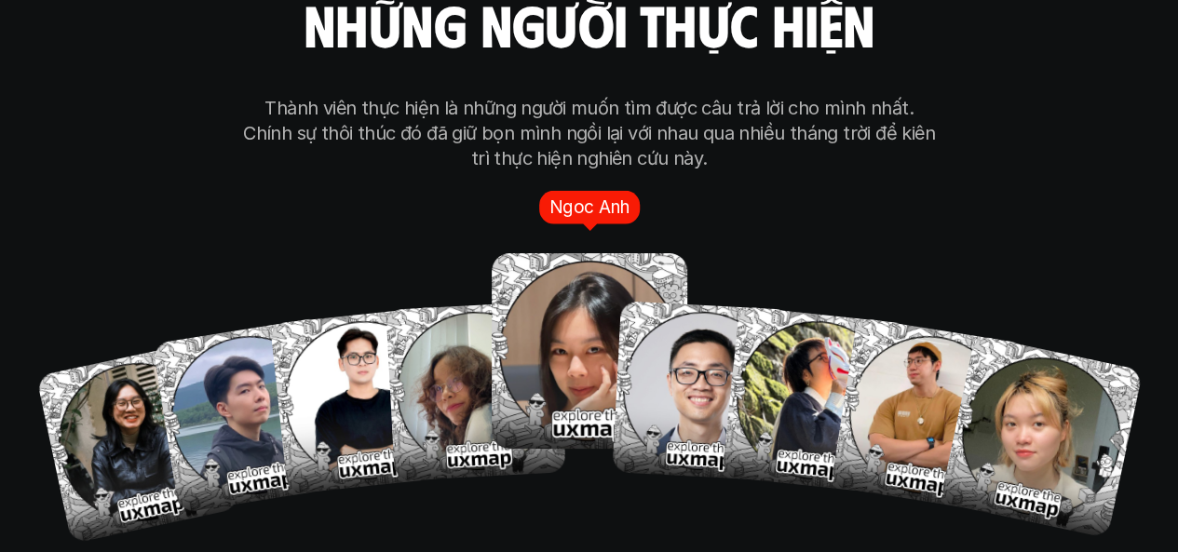
click at [550, 297] on img at bounding box center [590, 351] width 196 height 196
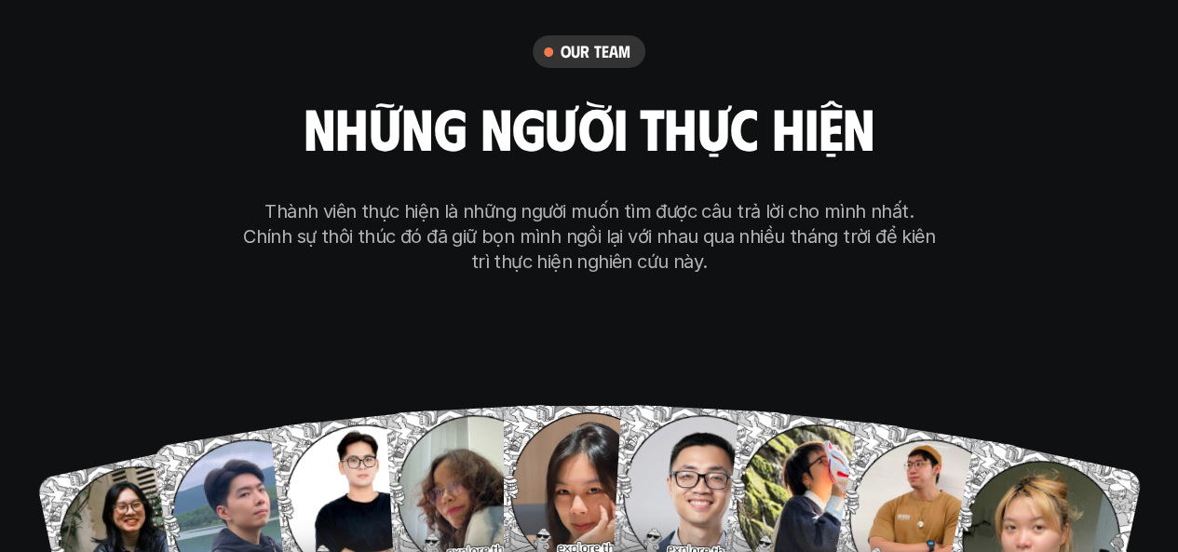
scroll to position [10121, 0]
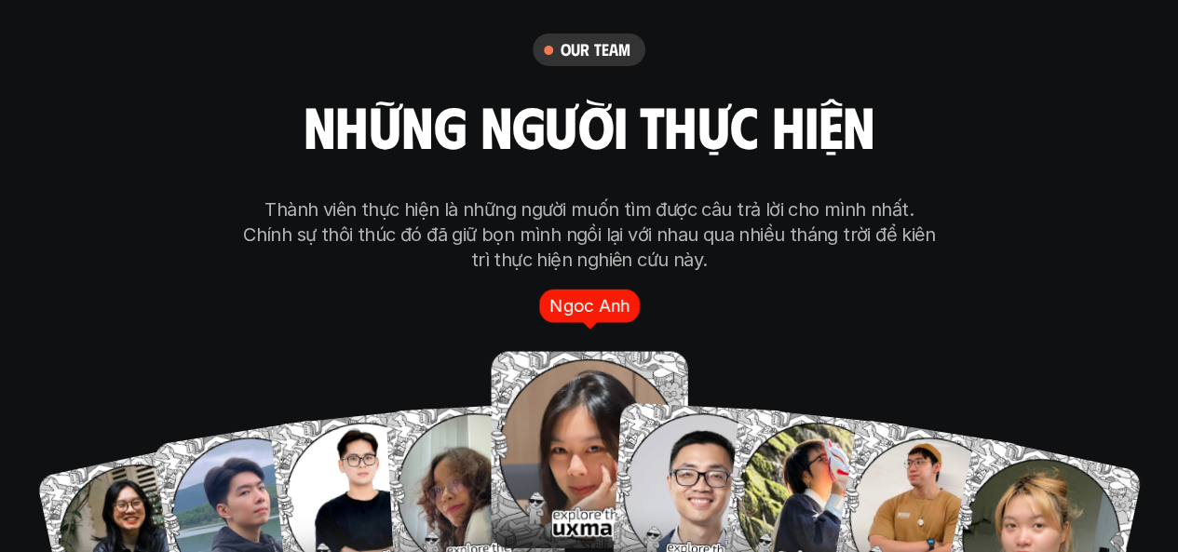
click at [575, 383] on img at bounding box center [589, 449] width 196 height 196
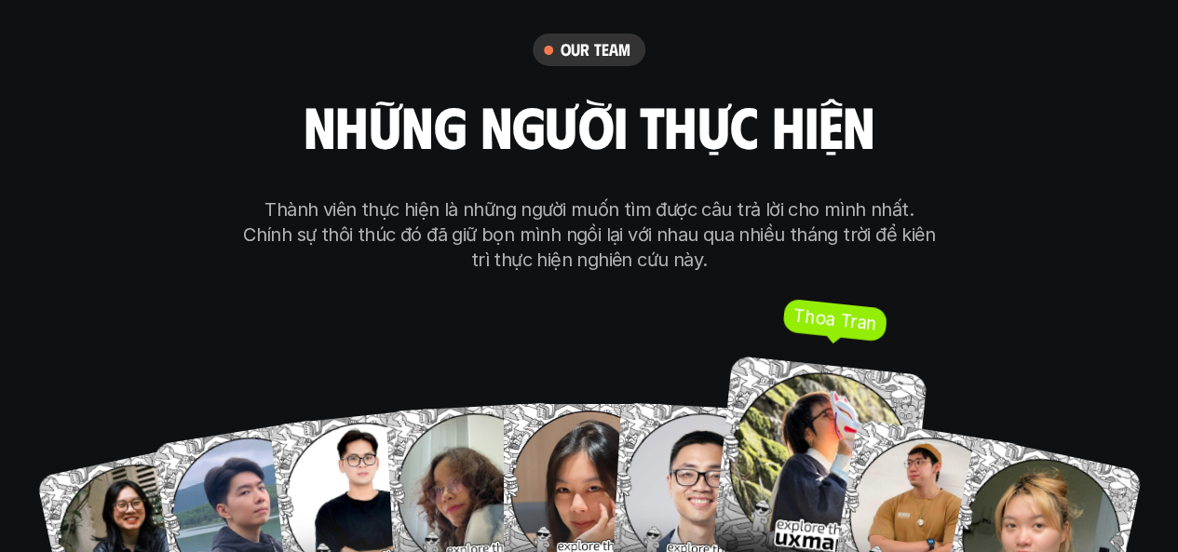
click at [825, 355] on img at bounding box center [819, 463] width 216 height 216
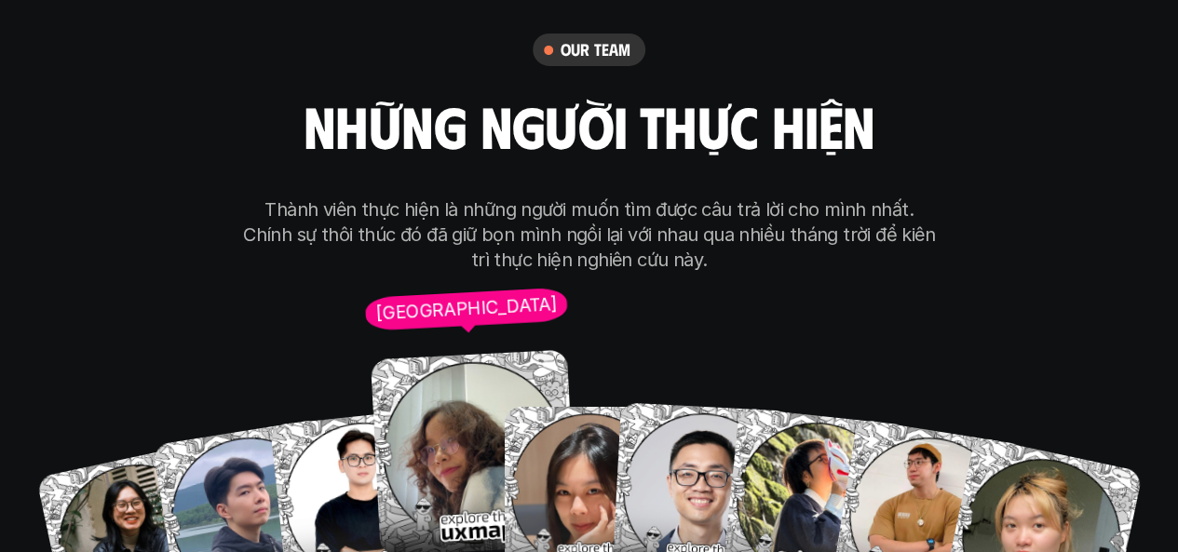
click at [389, 412] on img at bounding box center [474, 452] width 207 height 207
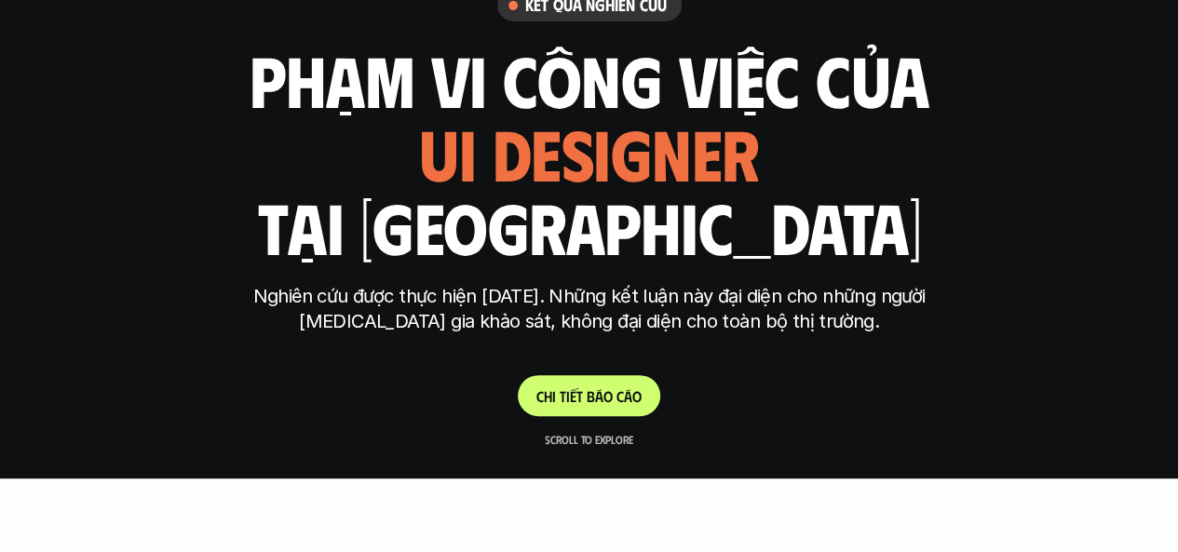
scroll to position [0, 0]
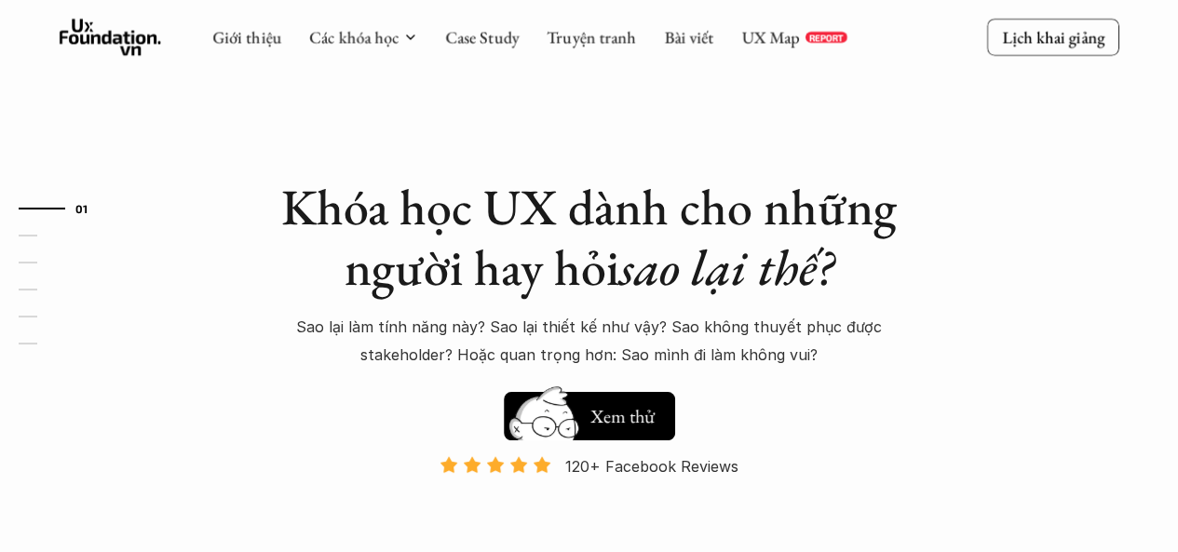
click at [964, 237] on div "Khóa học UX dành cho những người hay hỏi sao lại thế? Sao lại làm tính năng này…" at bounding box center [589, 426] width 1117 height 852
